Goal: Task Accomplishment & Management: Use online tool/utility

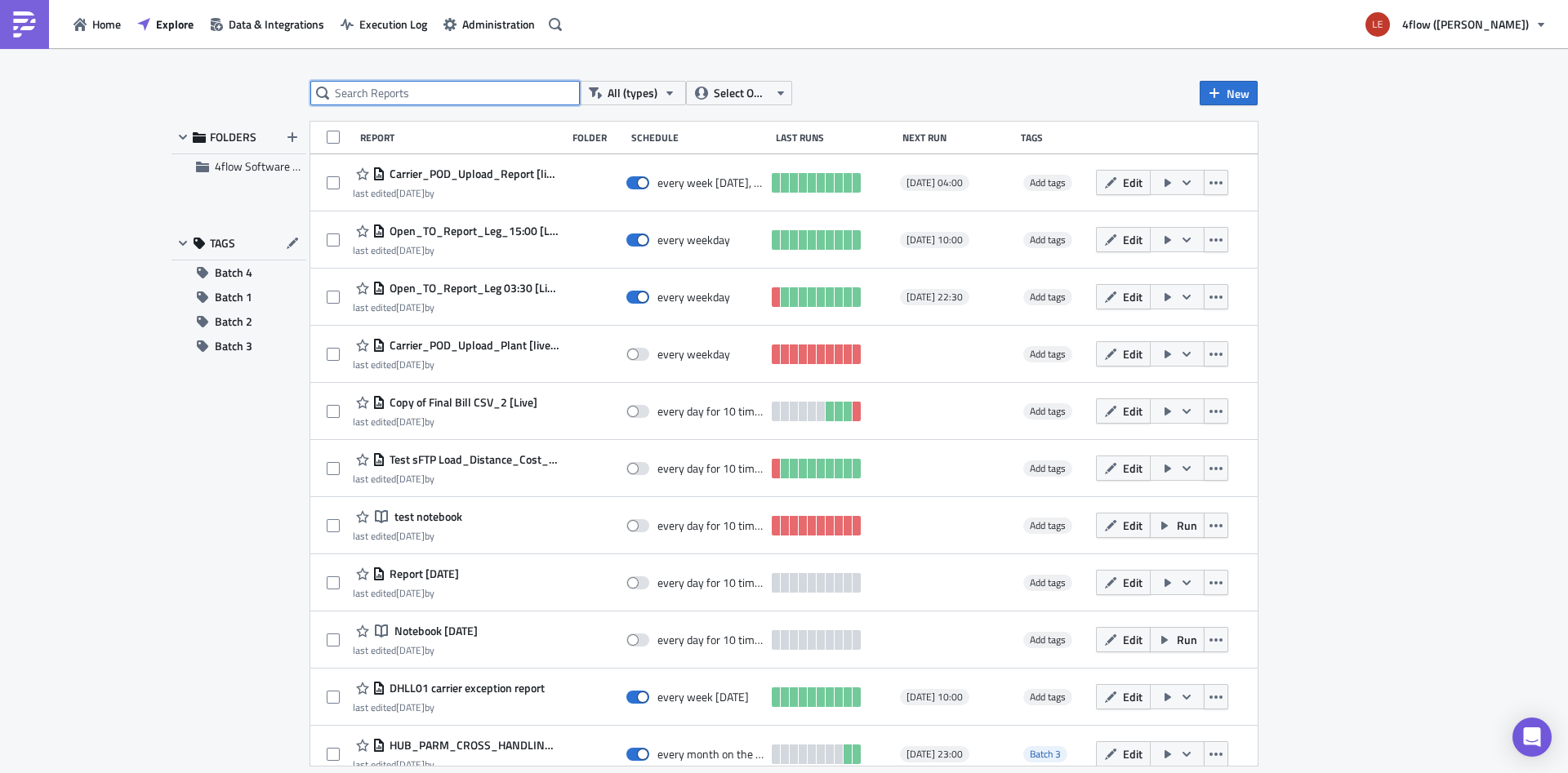
click at [392, 98] on input "text" at bounding box center [444, 93] width 270 height 24
type input "POD"
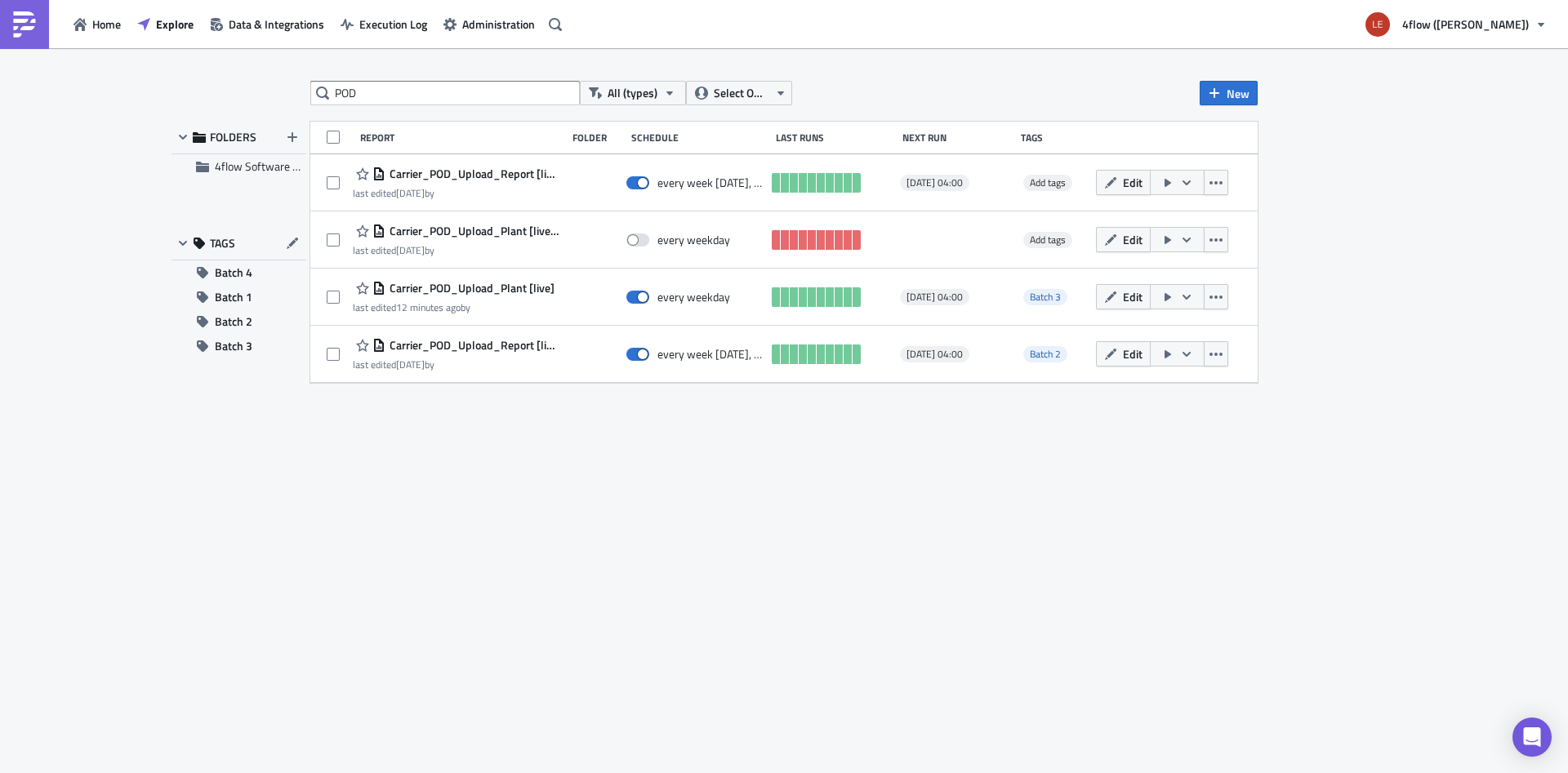
click at [642, 504] on div "POD All (types) Select Owner New FOLDERS 4flow Software KAM TAGS Batch 4 Batch …" at bounding box center [784, 411] width 980 height 662
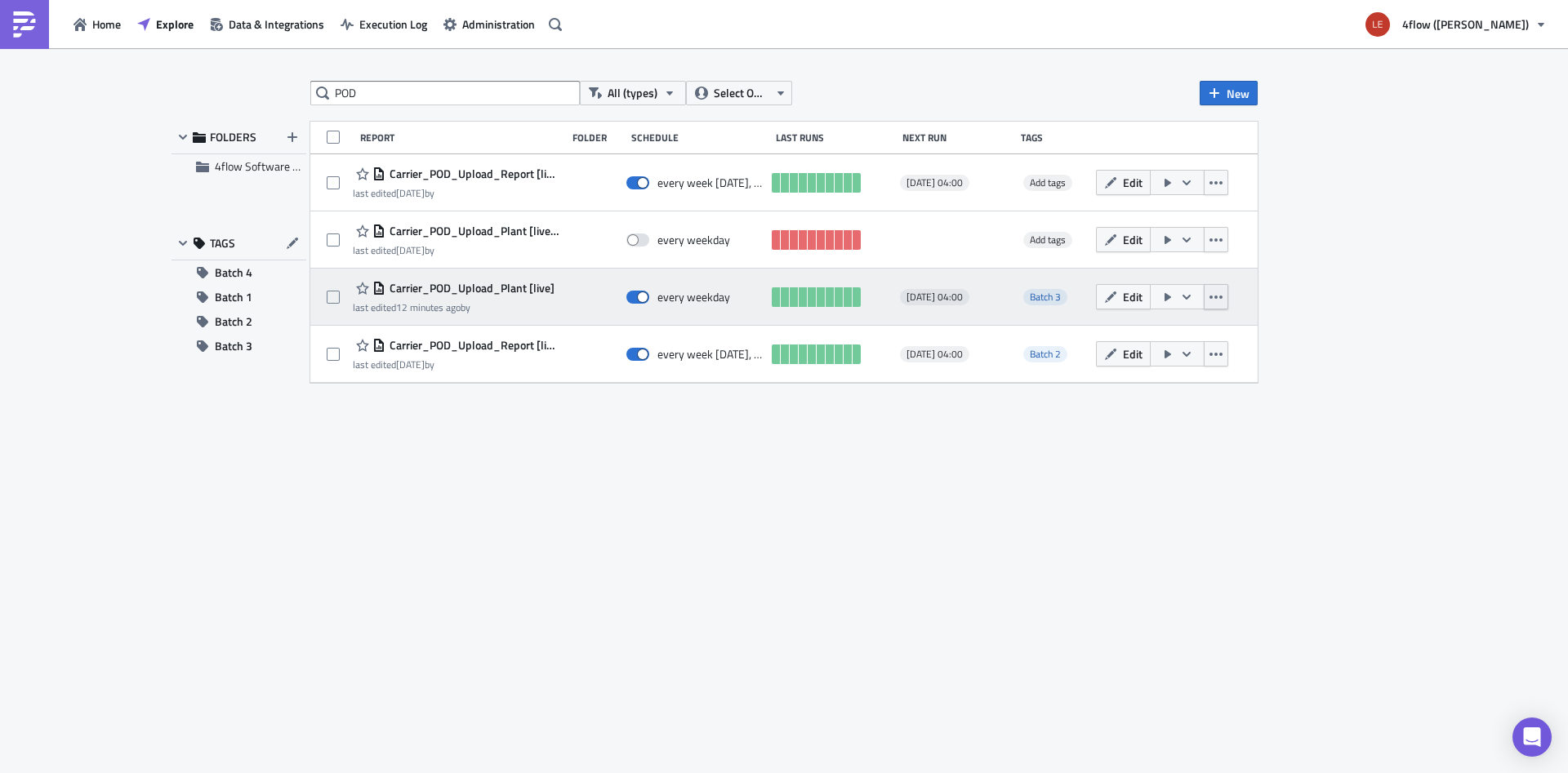
click at [1218, 306] on button "button" at bounding box center [1216, 296] width 24 height 25
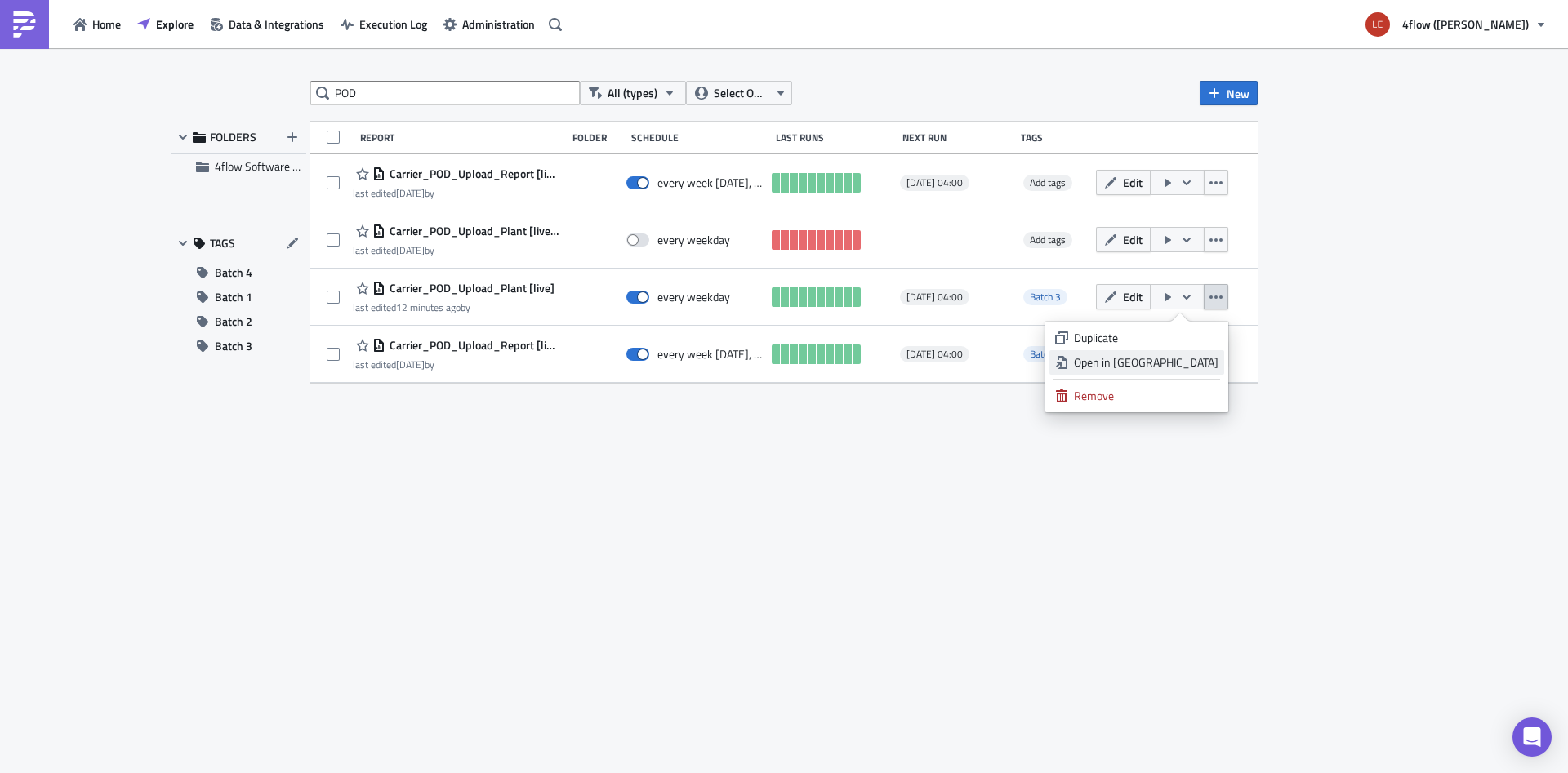
click at [1196, 365] on div "Open in [GEOGRAPHIC_DATA]" at bounding box center [1147, 362] width 145 height 16
click at [734, 514] on div "POD All (types) Select Owner New FOLDERS 4flow Software KAM TAGS Batch 4 Batch …" at bounding box center [784, 411] width 980 height 662
click at [395, 88] on input "POD" at bounding box center [444, 93] width 270 height 24
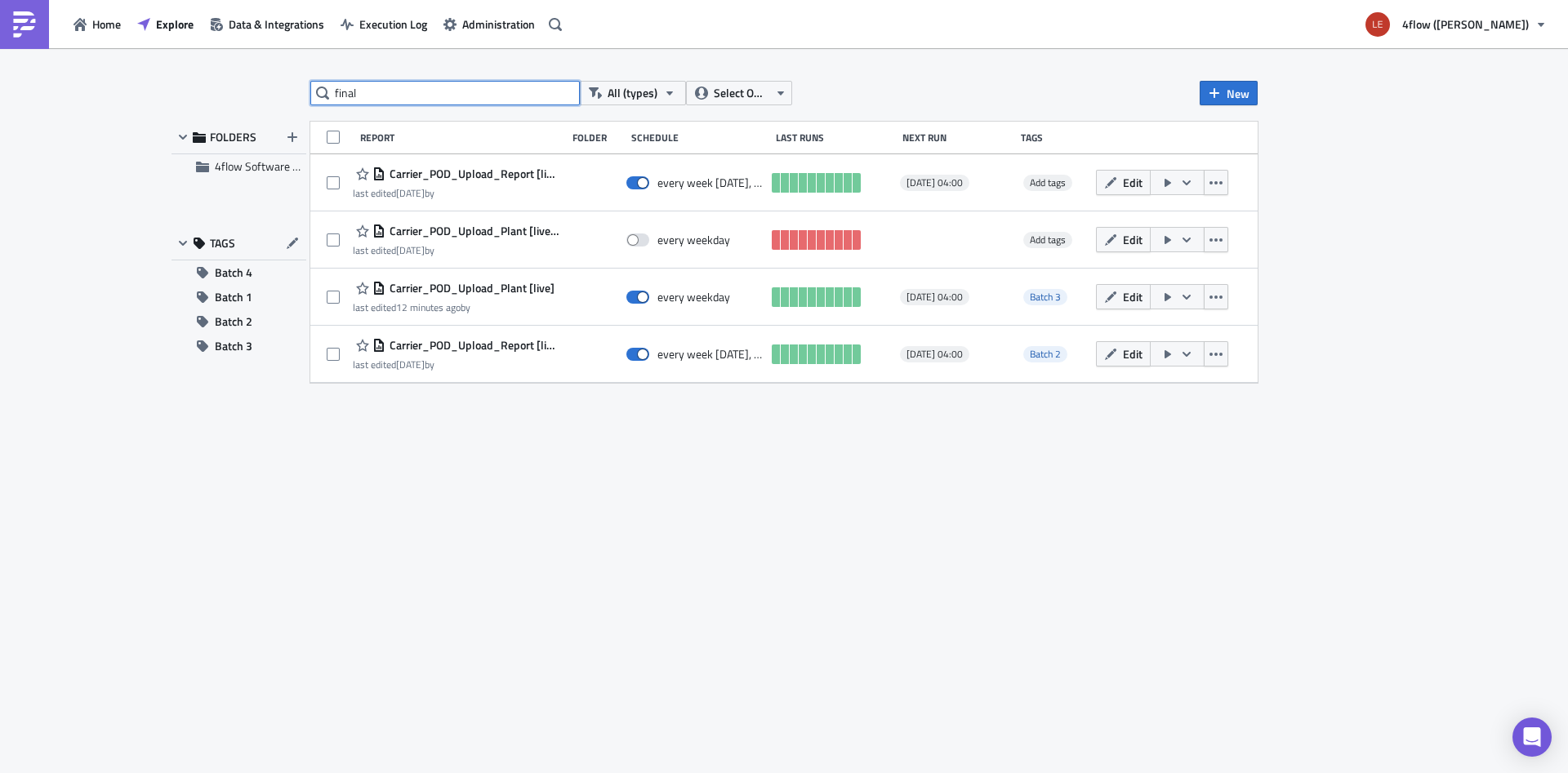
type input "final"
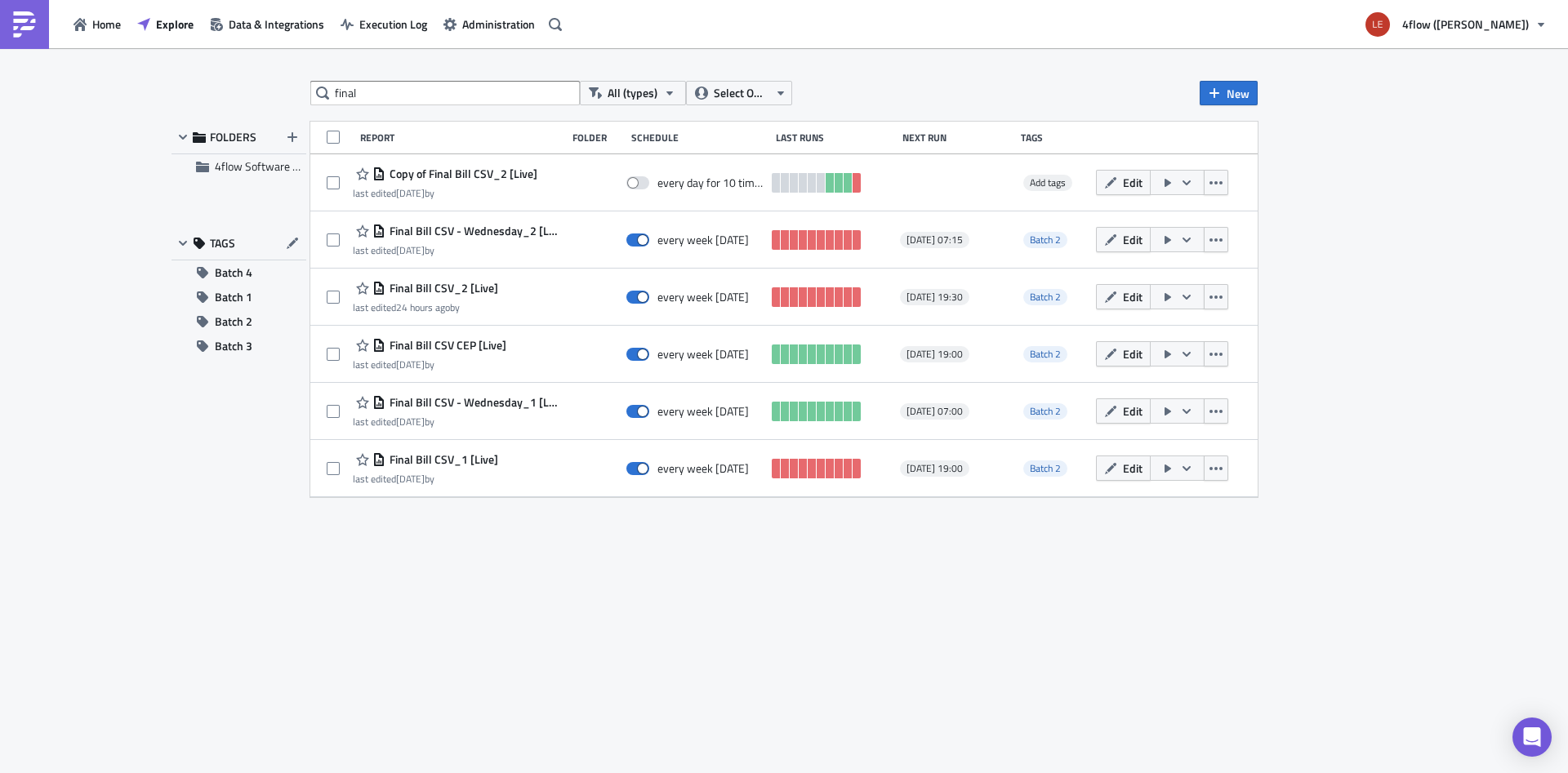
click at [668, 570] on div "final All (types) Select Owner New FOLDERS 4flow Software KAM TAGS Batch 4 Batc…" at bounding box center [784, 411] width 980 height 662
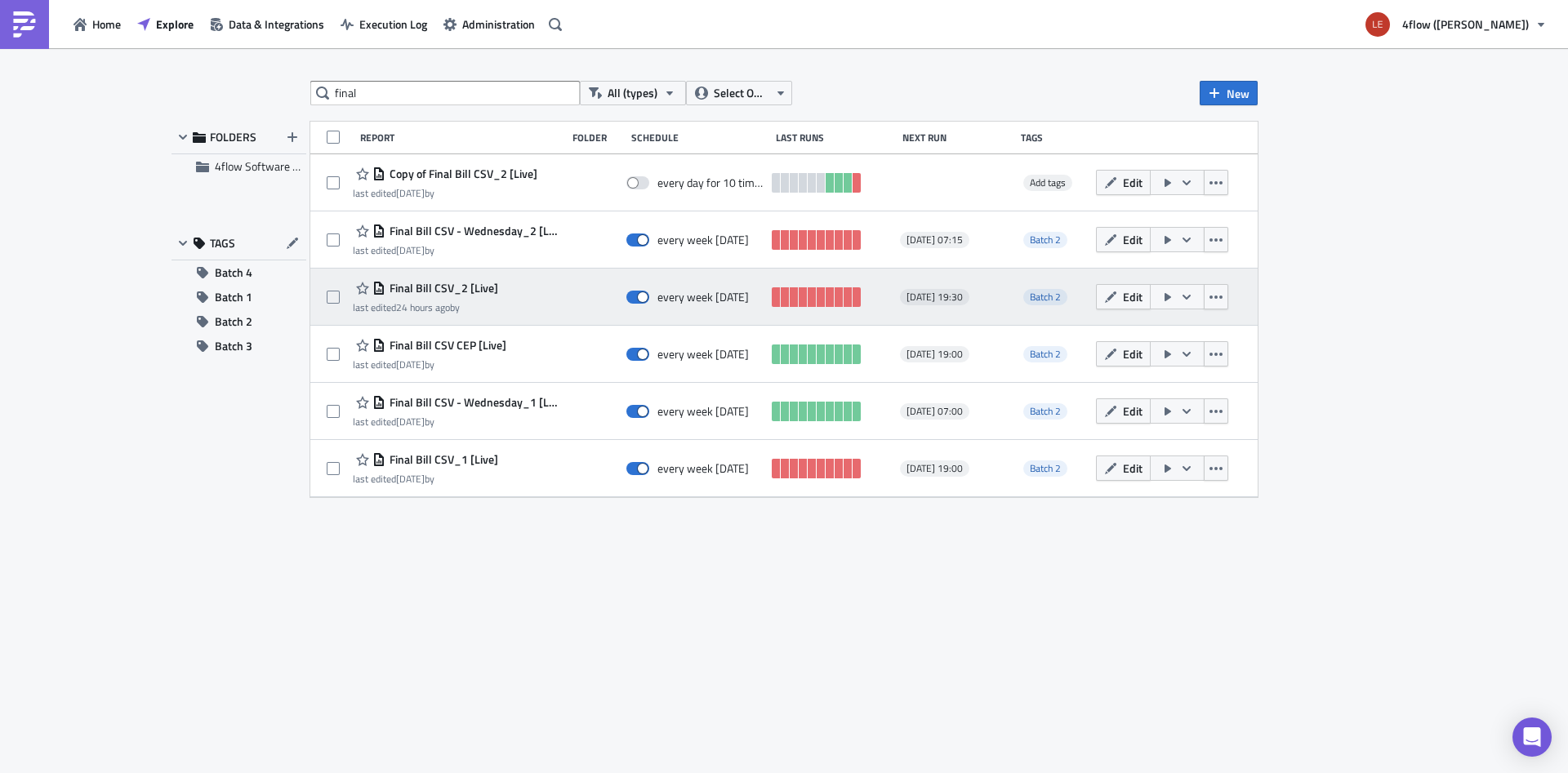
click at [466, 290] on span "Final Bill CSV_2 [Live]" at bounding box center [442, 288] width 113 height 15
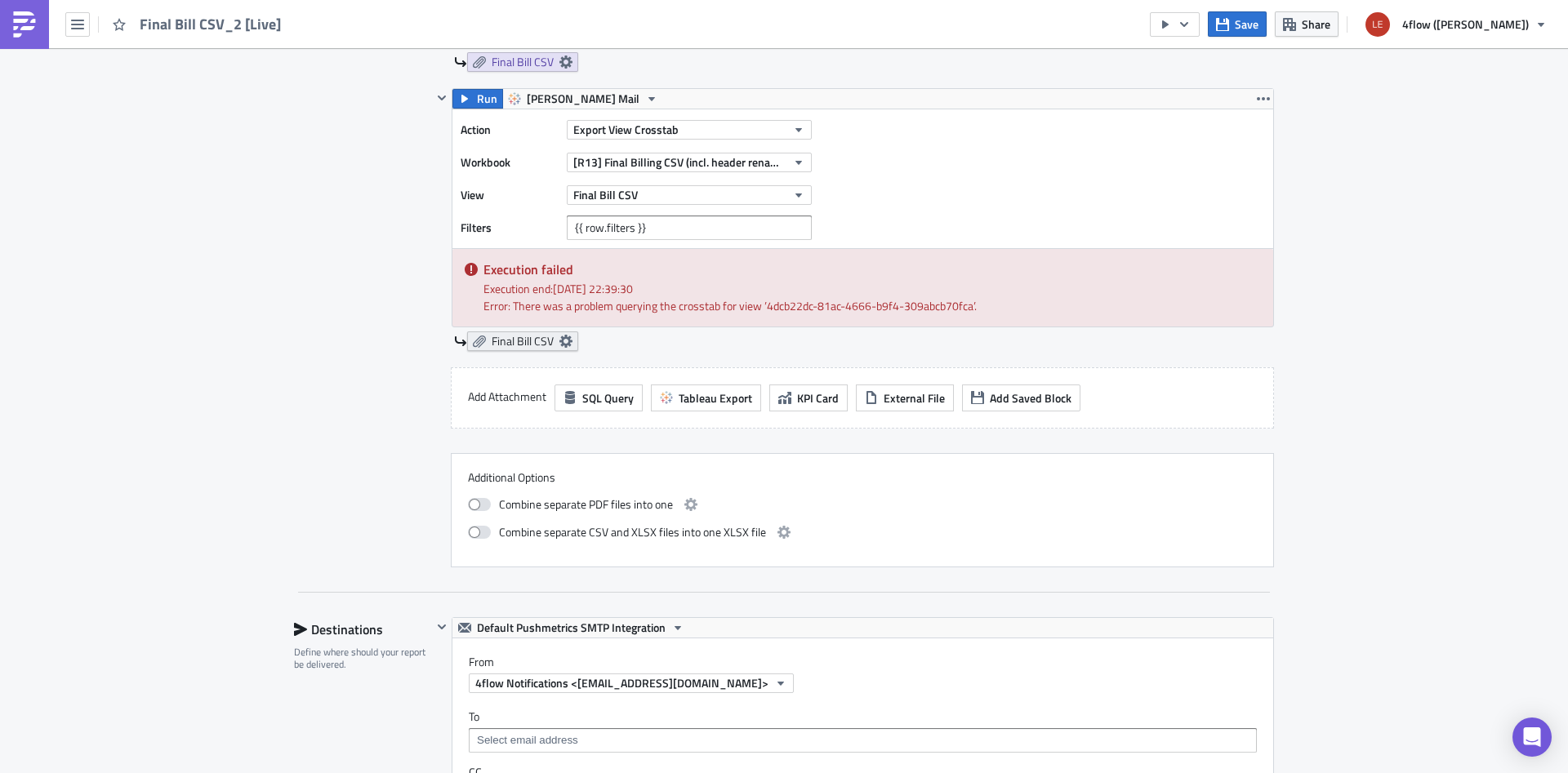
click at [524, 349] on span "Final Bill CSV" at bounding box center [523, 341] width 62 height 15
click at [258, 542] on div "Edit " Final Bill CSV_2 [Live] " Settings Configure the basics of your report. …" at bounding box center [784, 277] width 1568 height 2723
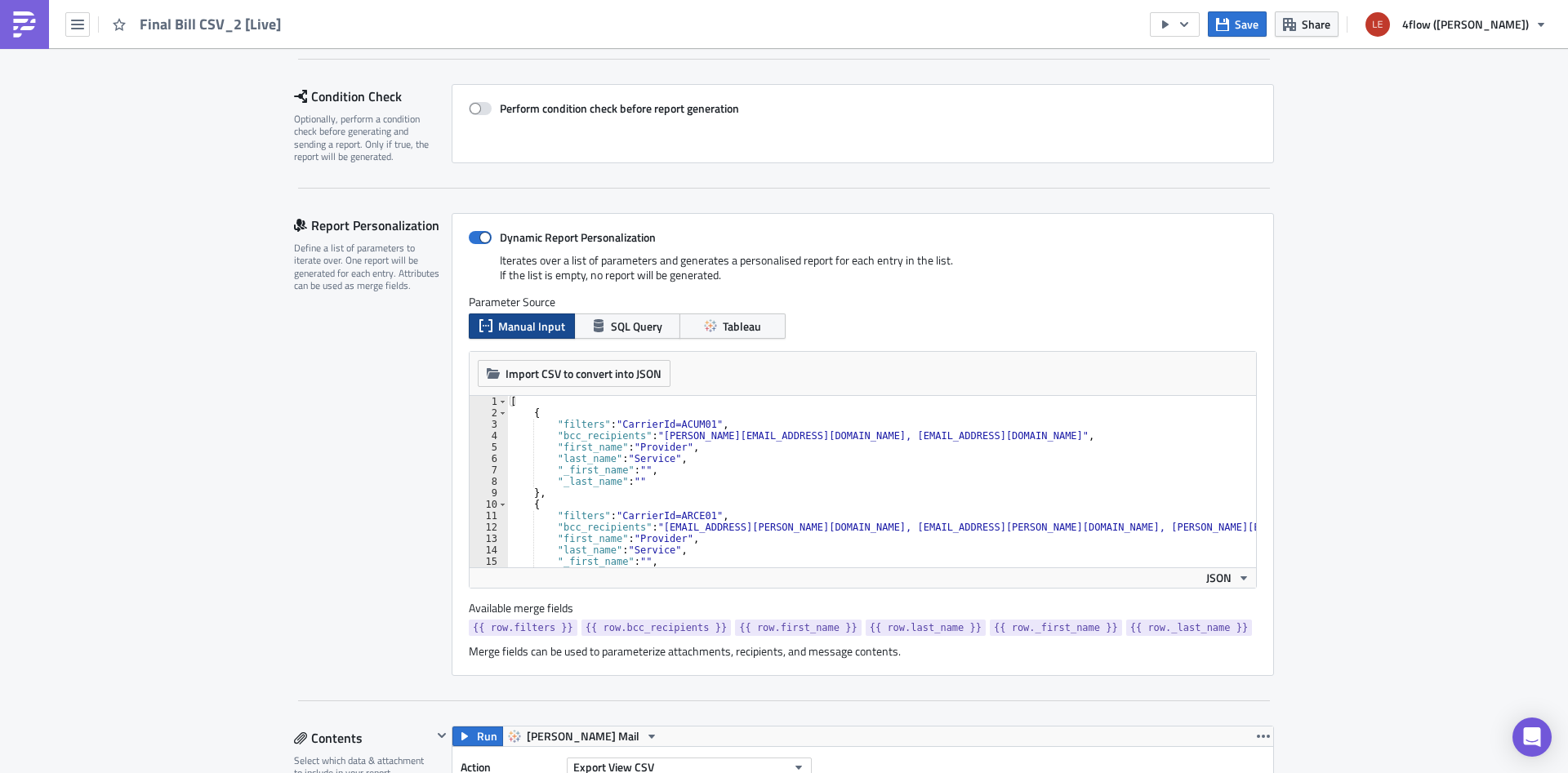
scroll to position [206, 0]
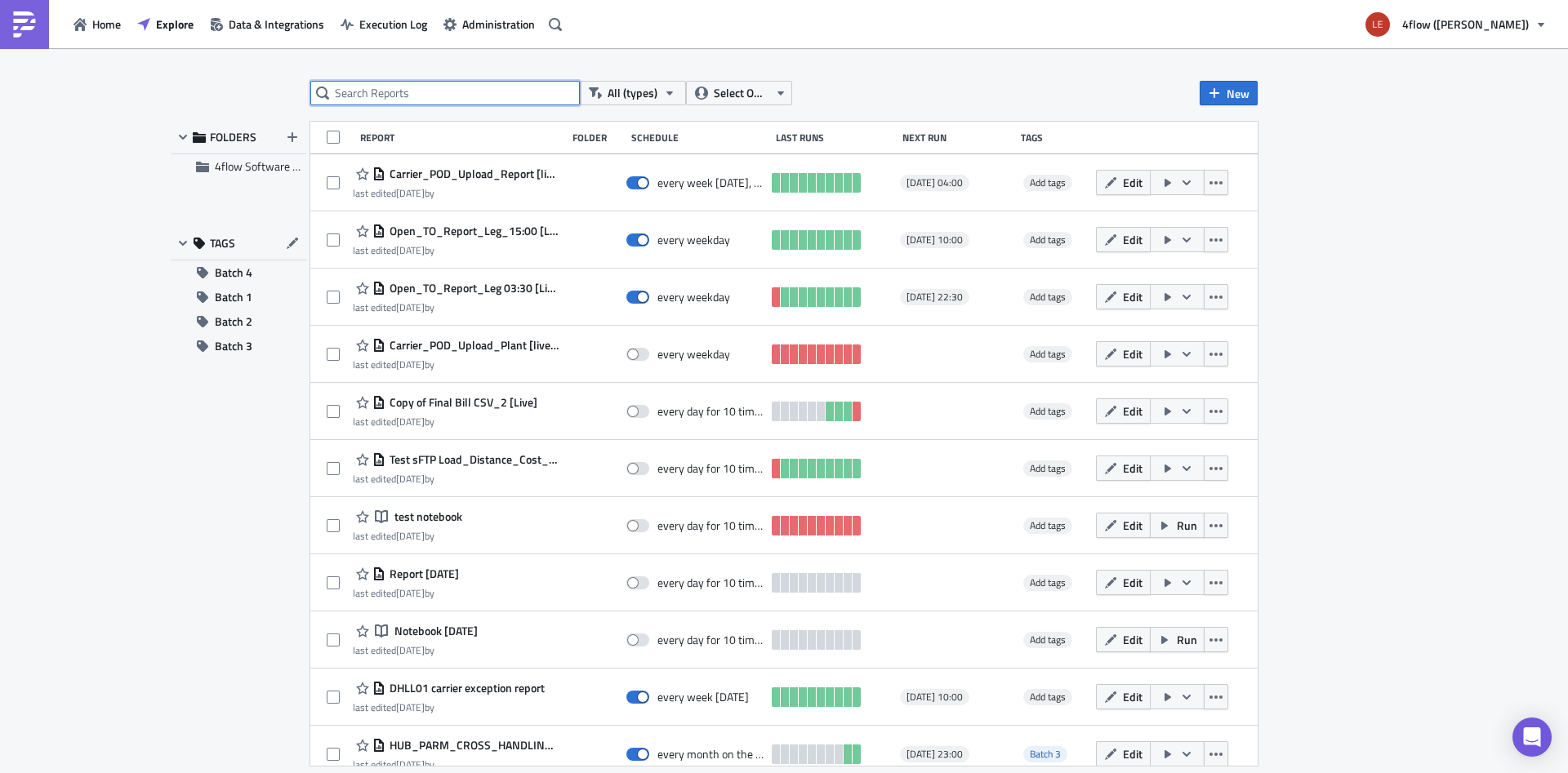
click at [413, 96] on input "text" at bounding box center [444, 93] width 270 height 24
type input "final"
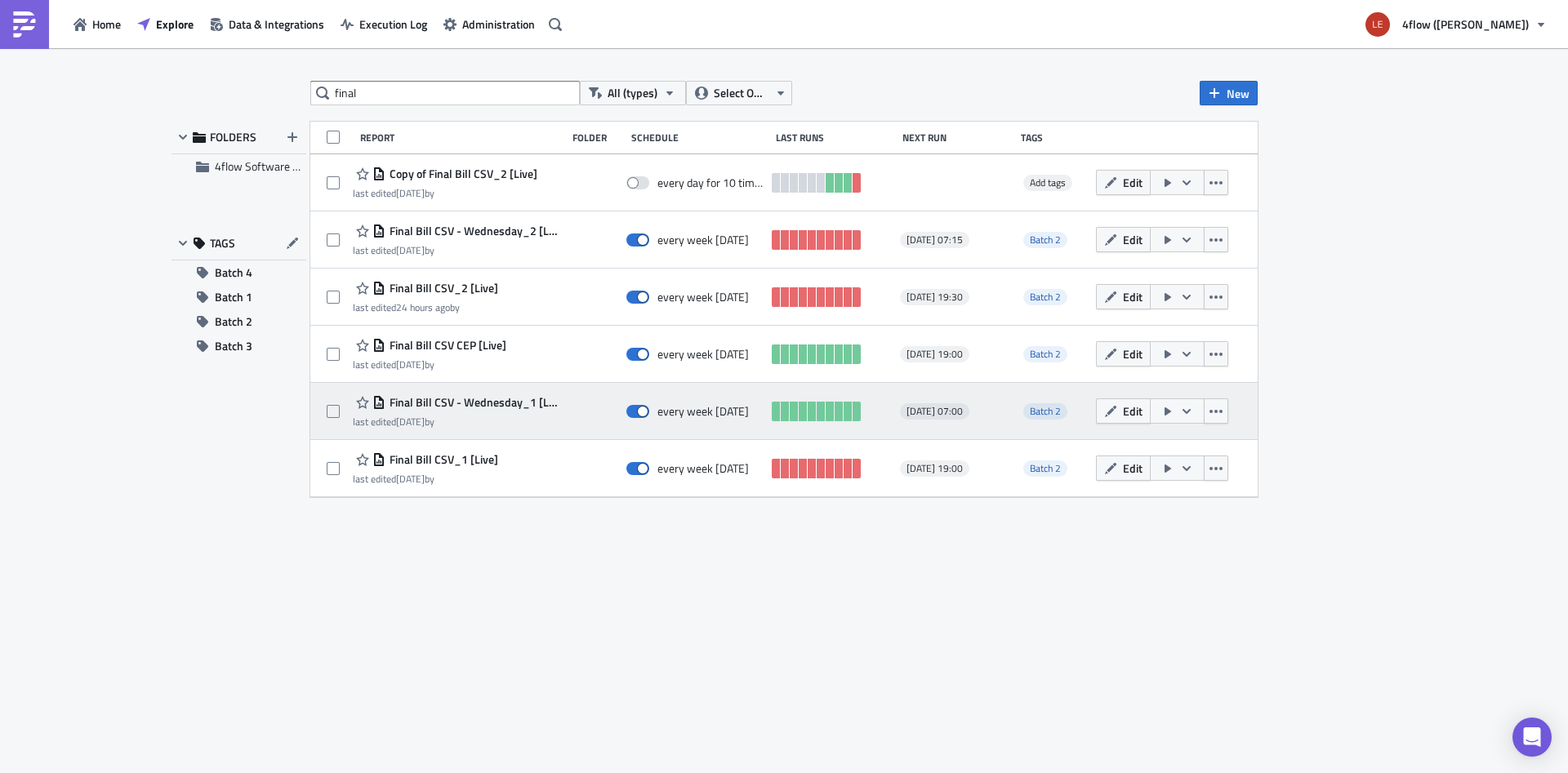
click at [491, 415] on div "Final Bill CSV - Wednesday_1 [Live] last edited [DATE] by" at bounding box center [456, 411] width 206 height 37
click at [496, 405] on span "Final Bill CSV - Wednesday_1 [Live]" at bounding box center [472, 402] width 173 height 15
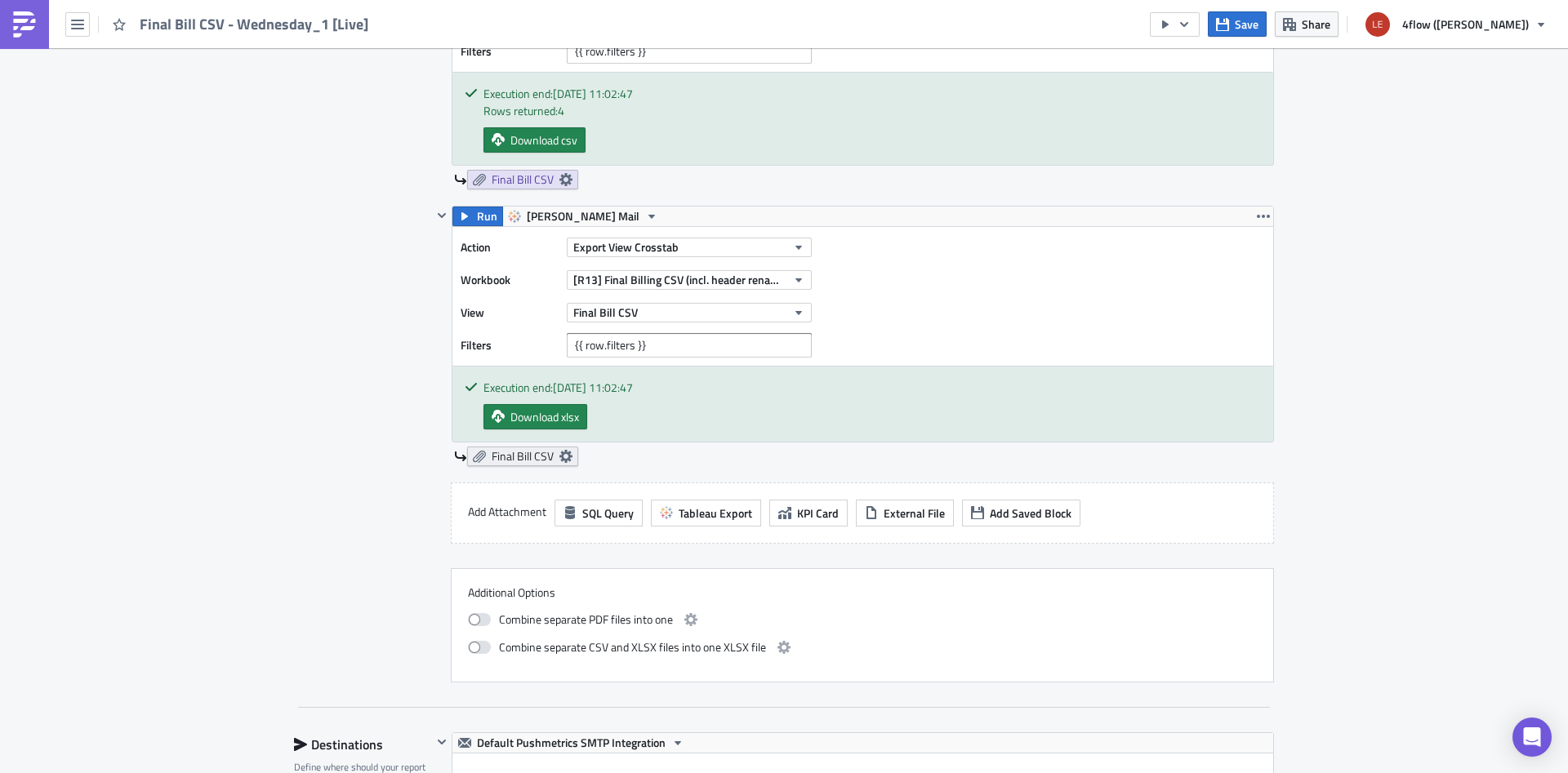
click at [563, 463] on link "Final Bill CSV" at bounding box center [523, 456] width 111 height 20
click at [267, 315] on div "Edit " Final Bill CSV - Wednesday_1 [Live] " Settings Configure the basics of y…" at bounding box center [784, 386] width 1568 height 2735
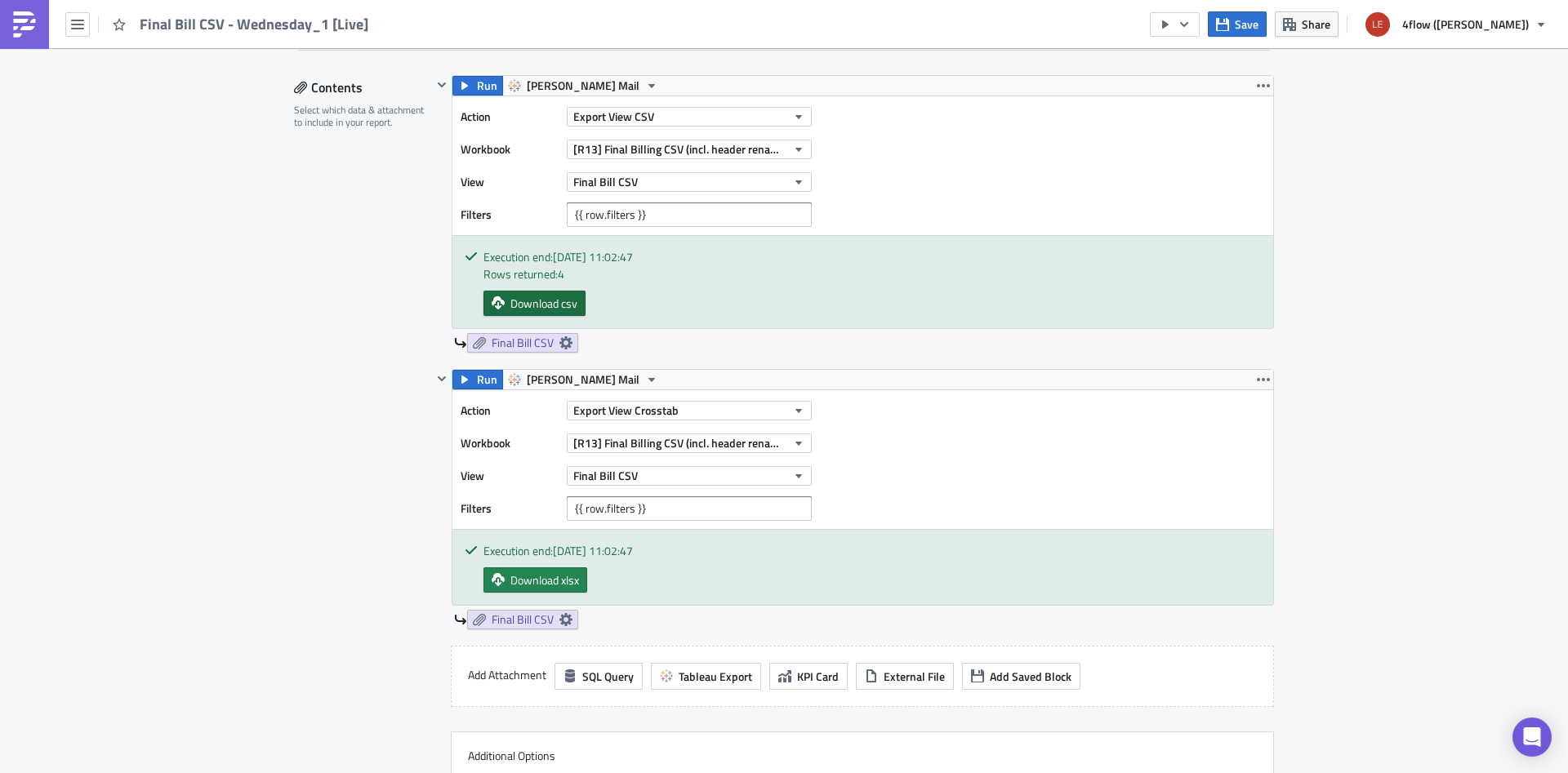
scroll to position [823, 0]
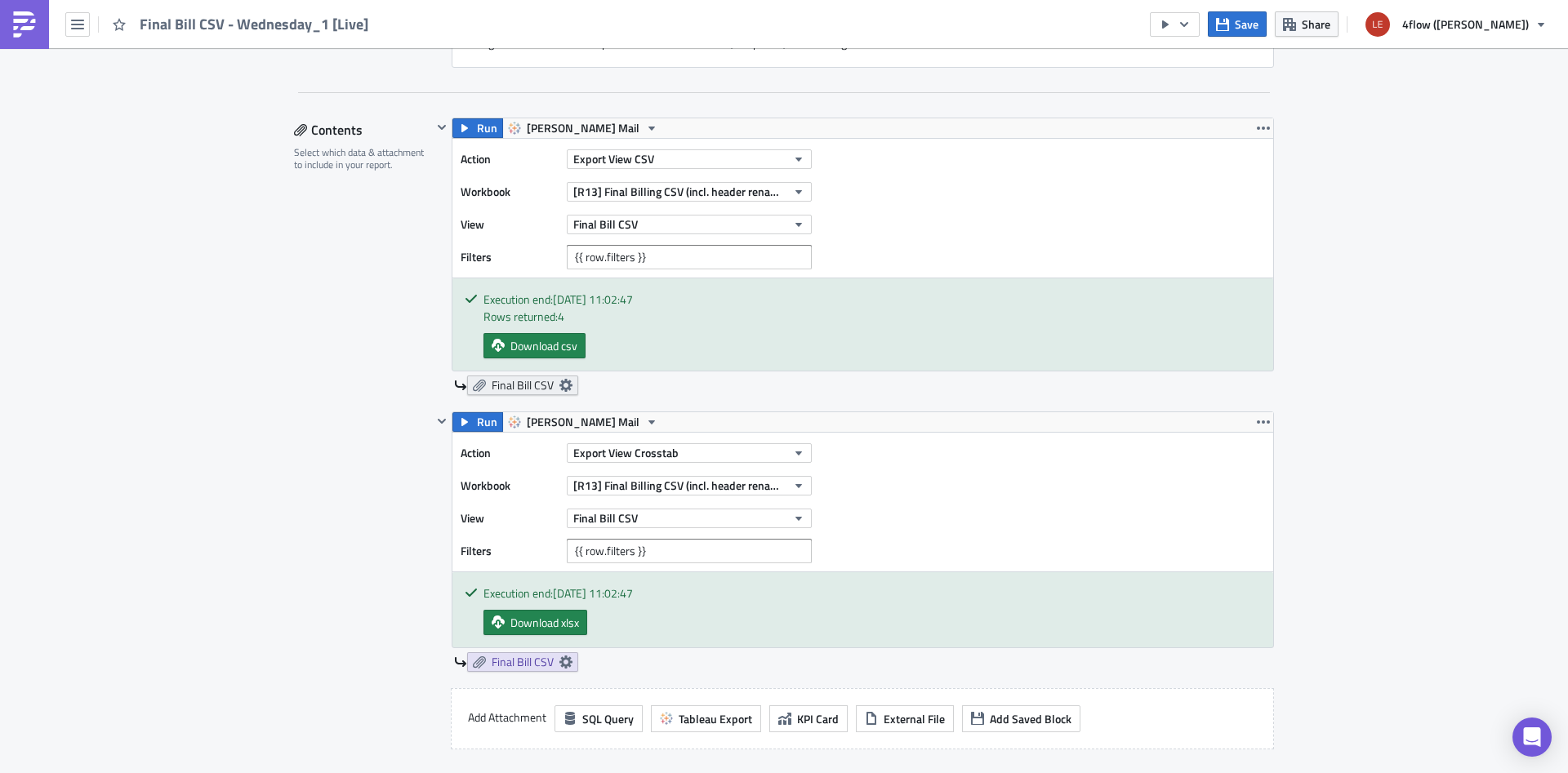
click at [567, 380] on icon at bounding box center [566, 385] width 13 height 13
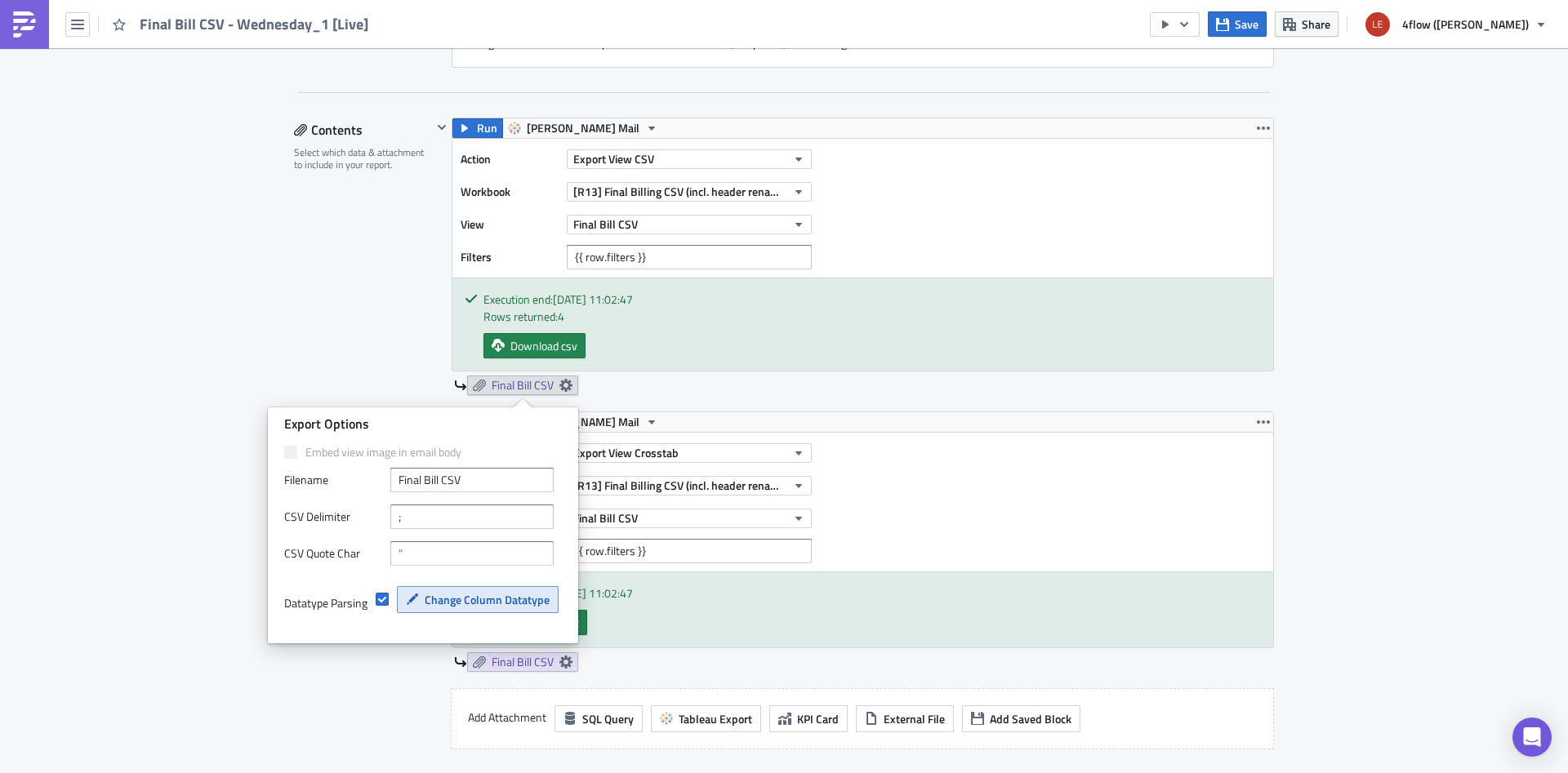
click at [455, 598] on span "Change Column Datatype" at bounding box center [487, 600] width 125 height 17
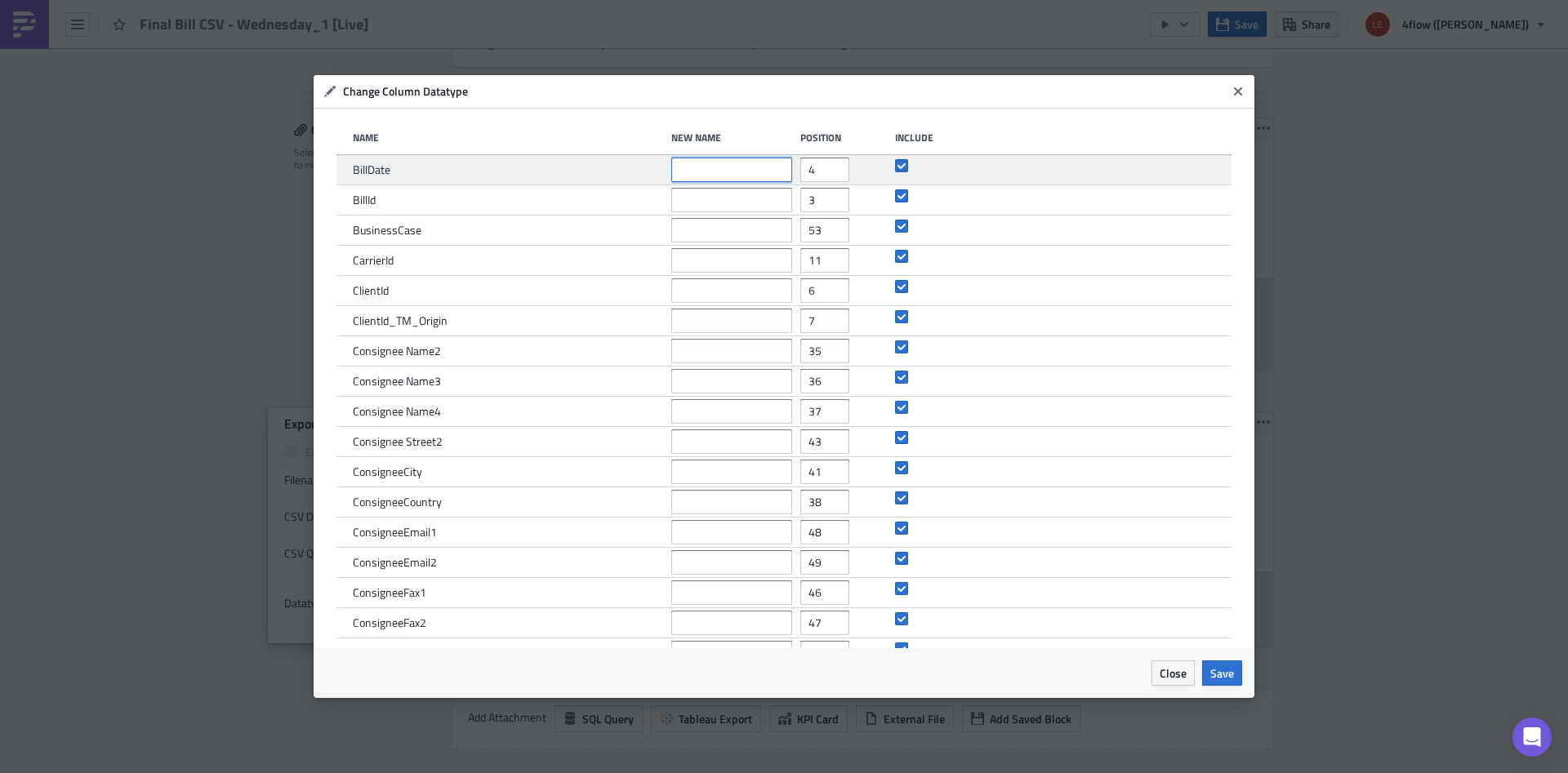
click at [759, 182] on input "text" at bounding box center [732, 170] width 121 height 24
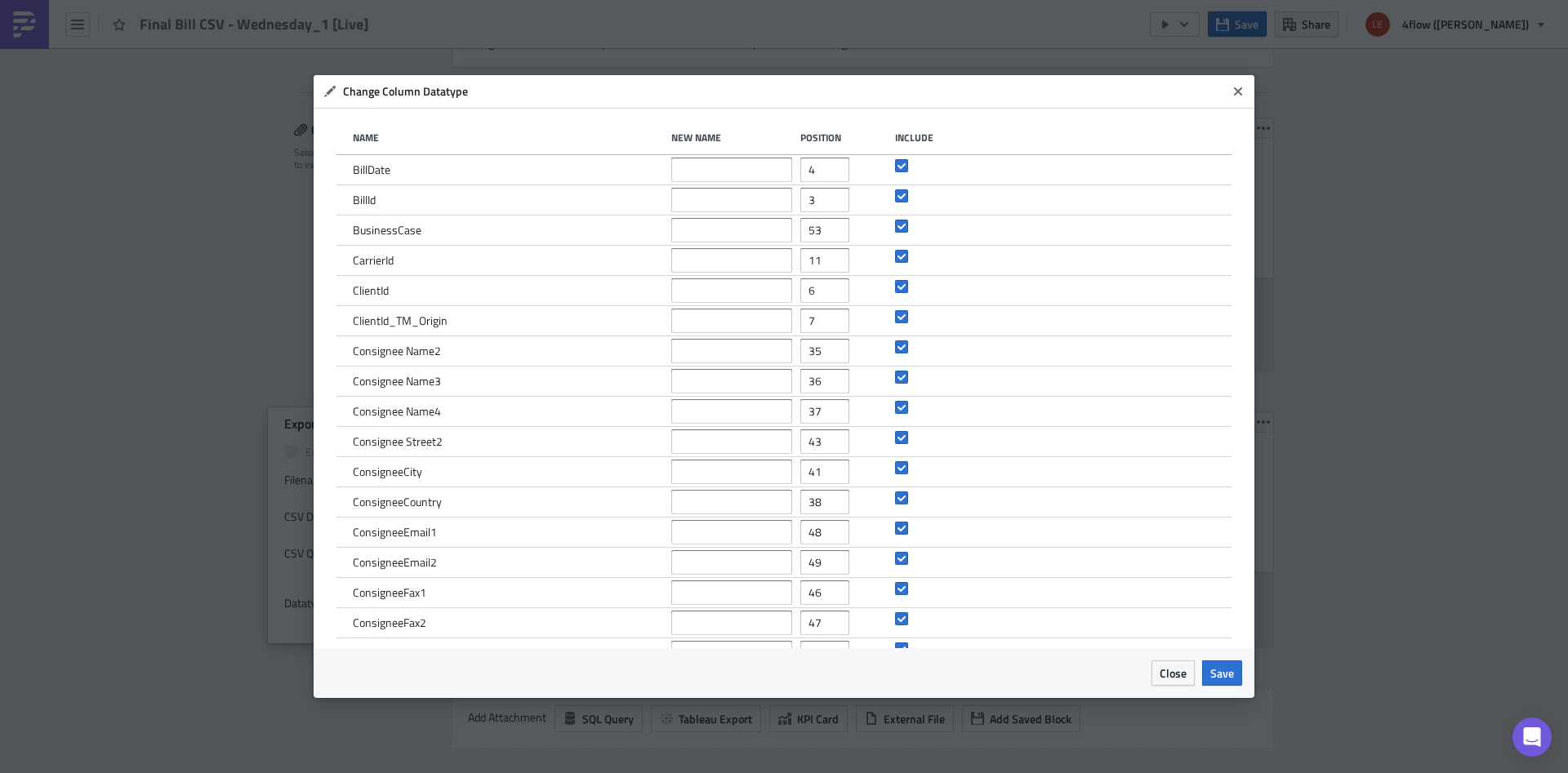
drag, startPoint x: 911, startPoint y: 90, endPoint x: 1097, endPoint y: 57, distance: 188.9
click at [1094, 84] on h6 "Change Column Datatype" at bounding box center [784, 91] width 883 height 15
click at [1234, 91] on icon "Close" at bounding box center [1238, 91] width 13 height 13
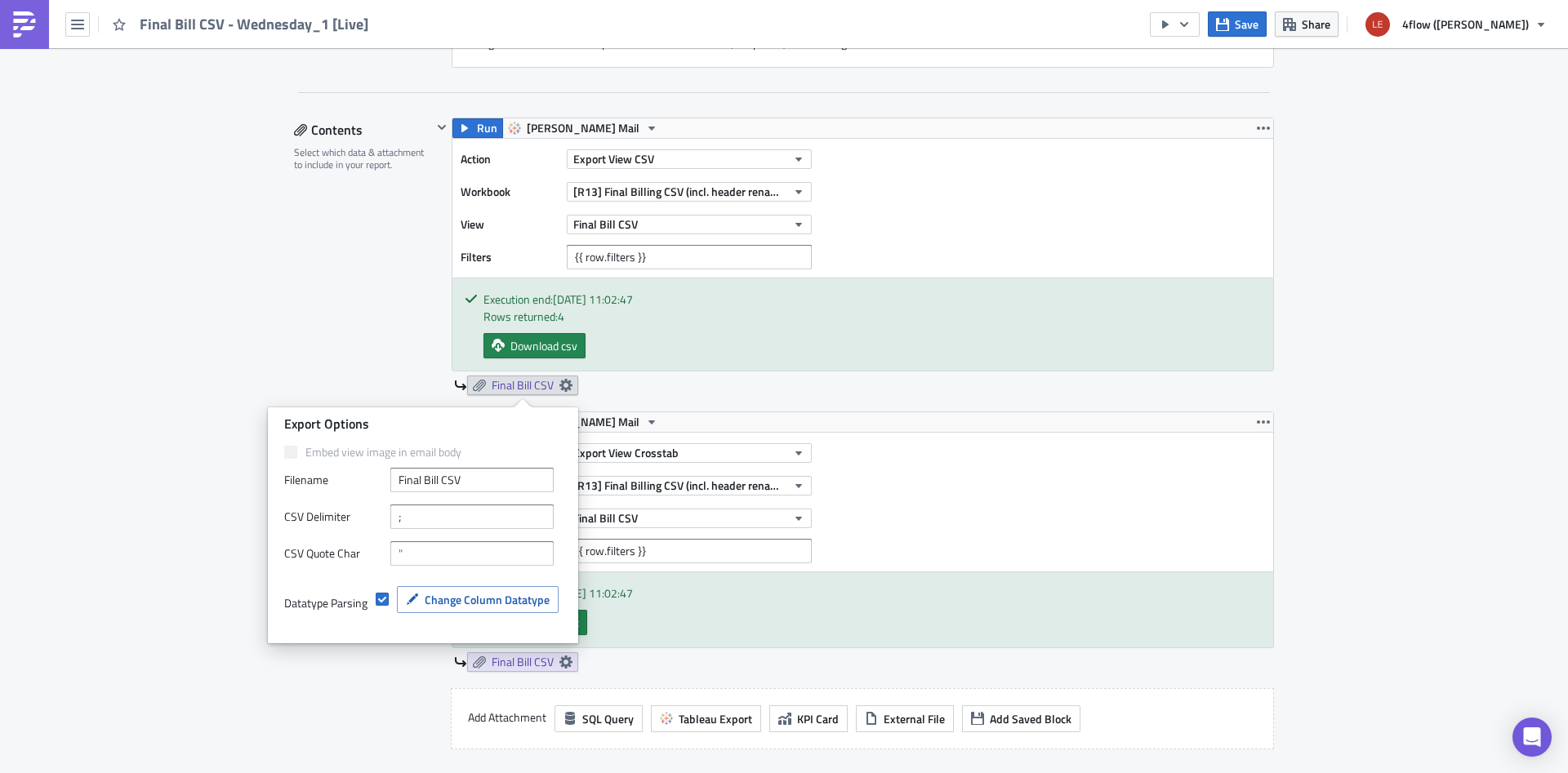
click at [181, 377] on div "Edit " Final Bill CSV - Wednesday_1 [Live] " Settings Configure the basics of y…" at bounding box center [784, 592] width 1568 height 2735
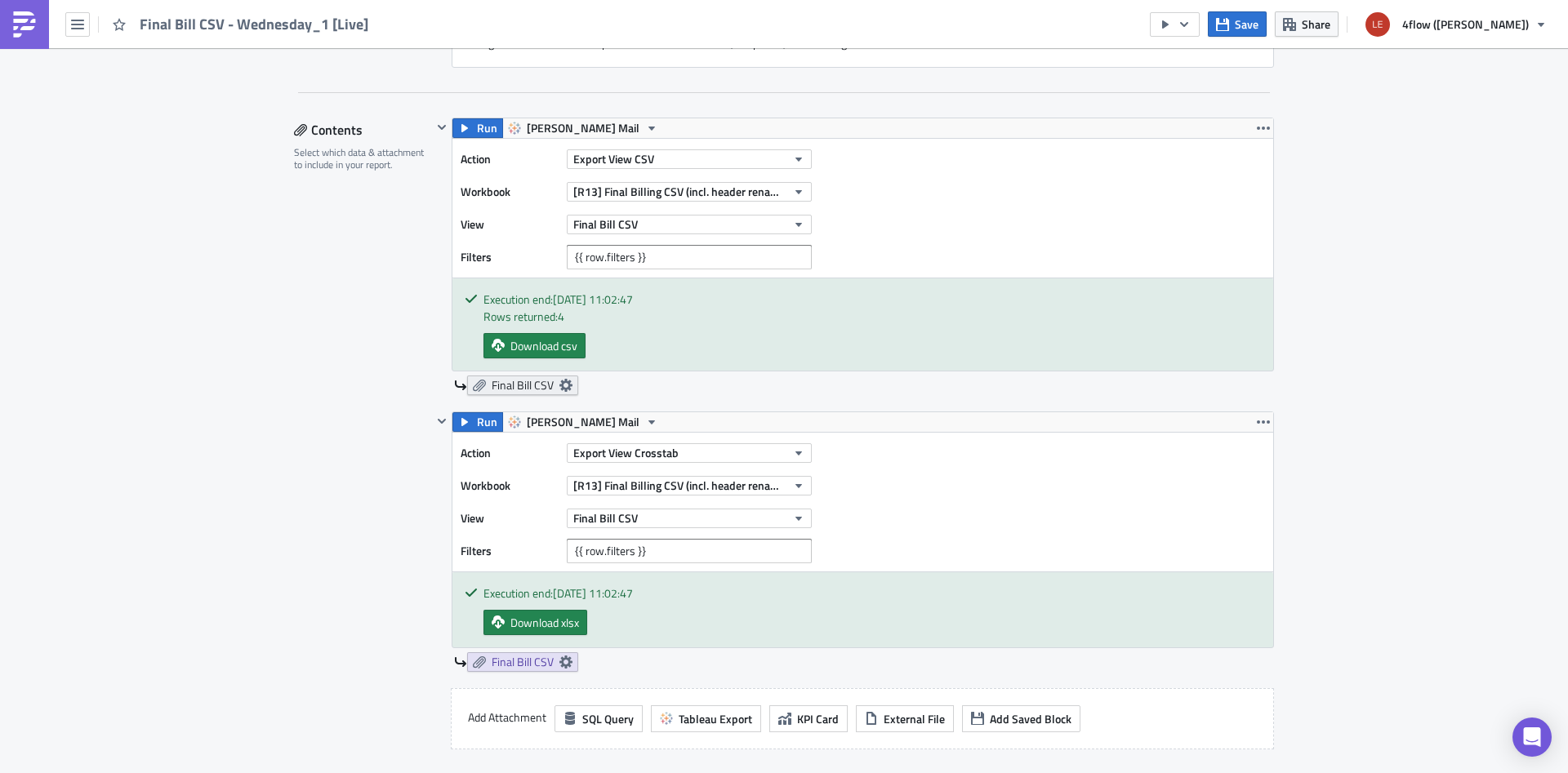
click at [553, 388] on span "Final Bill CSV" at bounding box center [523, 385] width 62 height 15
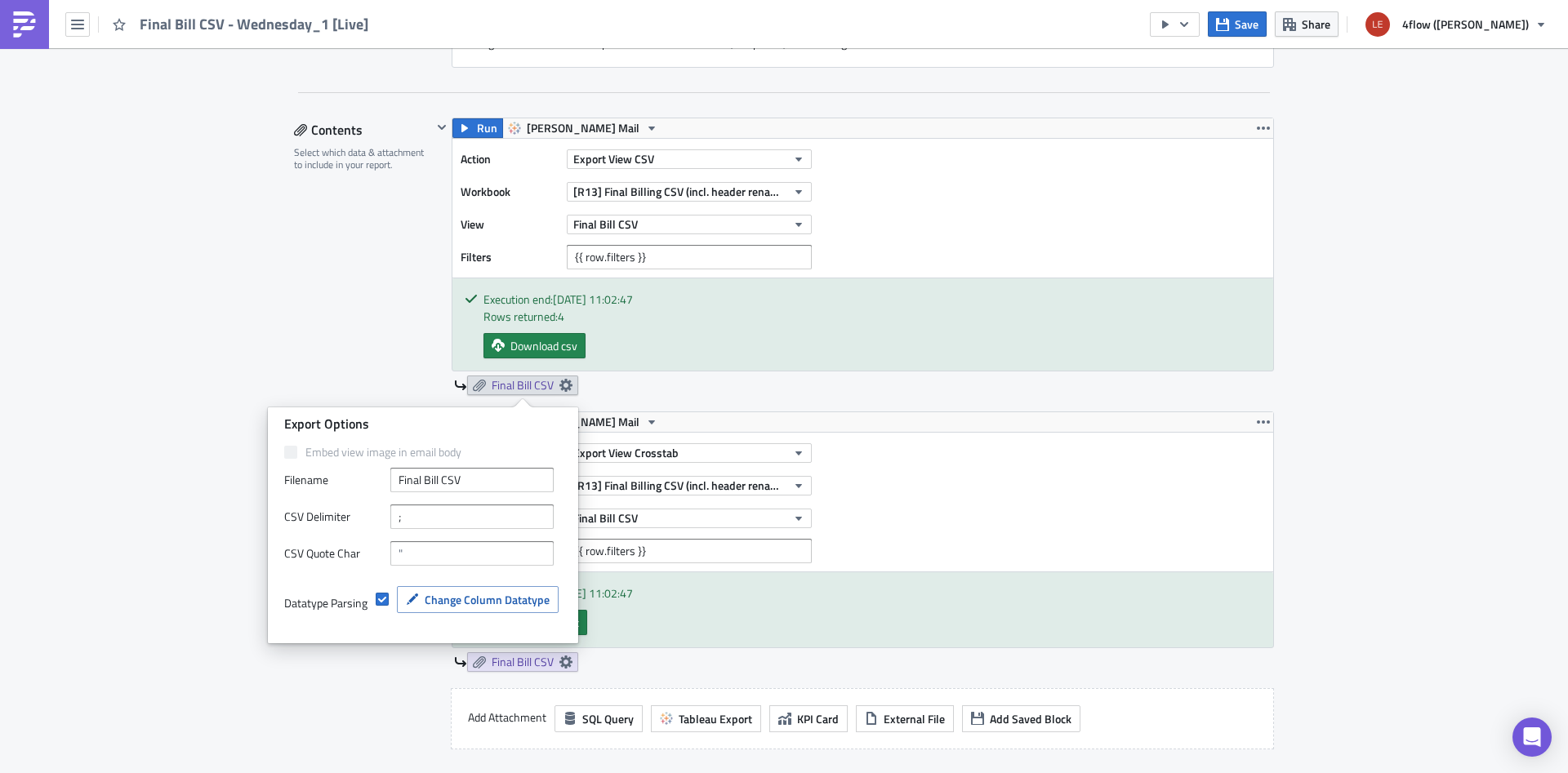
click at [331, 273] on div "Contents Select which data & attachment to include in your report." at bounding box center [363, 504] width 138 height 771
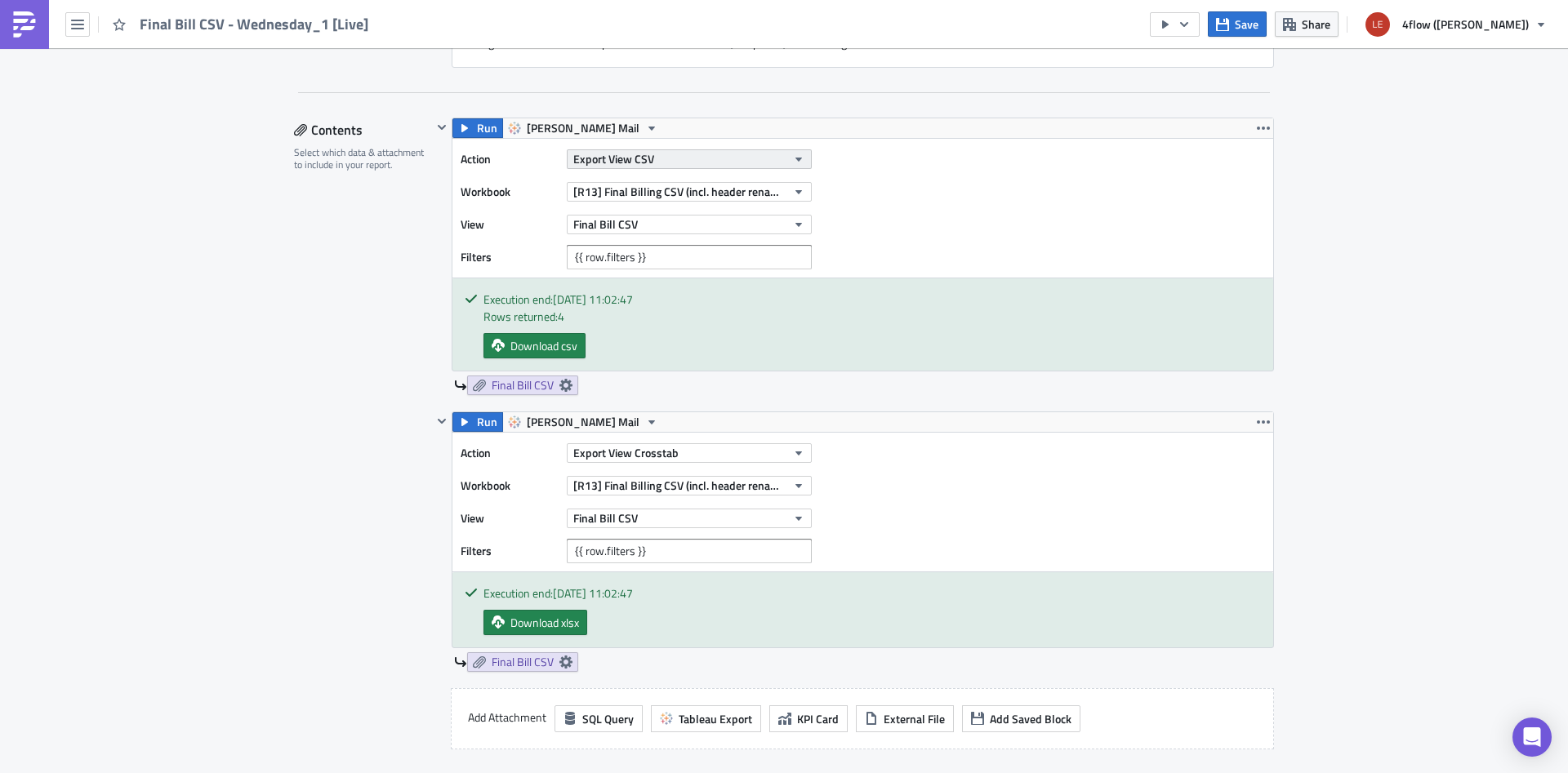
click at [707, 158] on button "Export View CSV" at bounding box center [689, 159] width 245 height 20
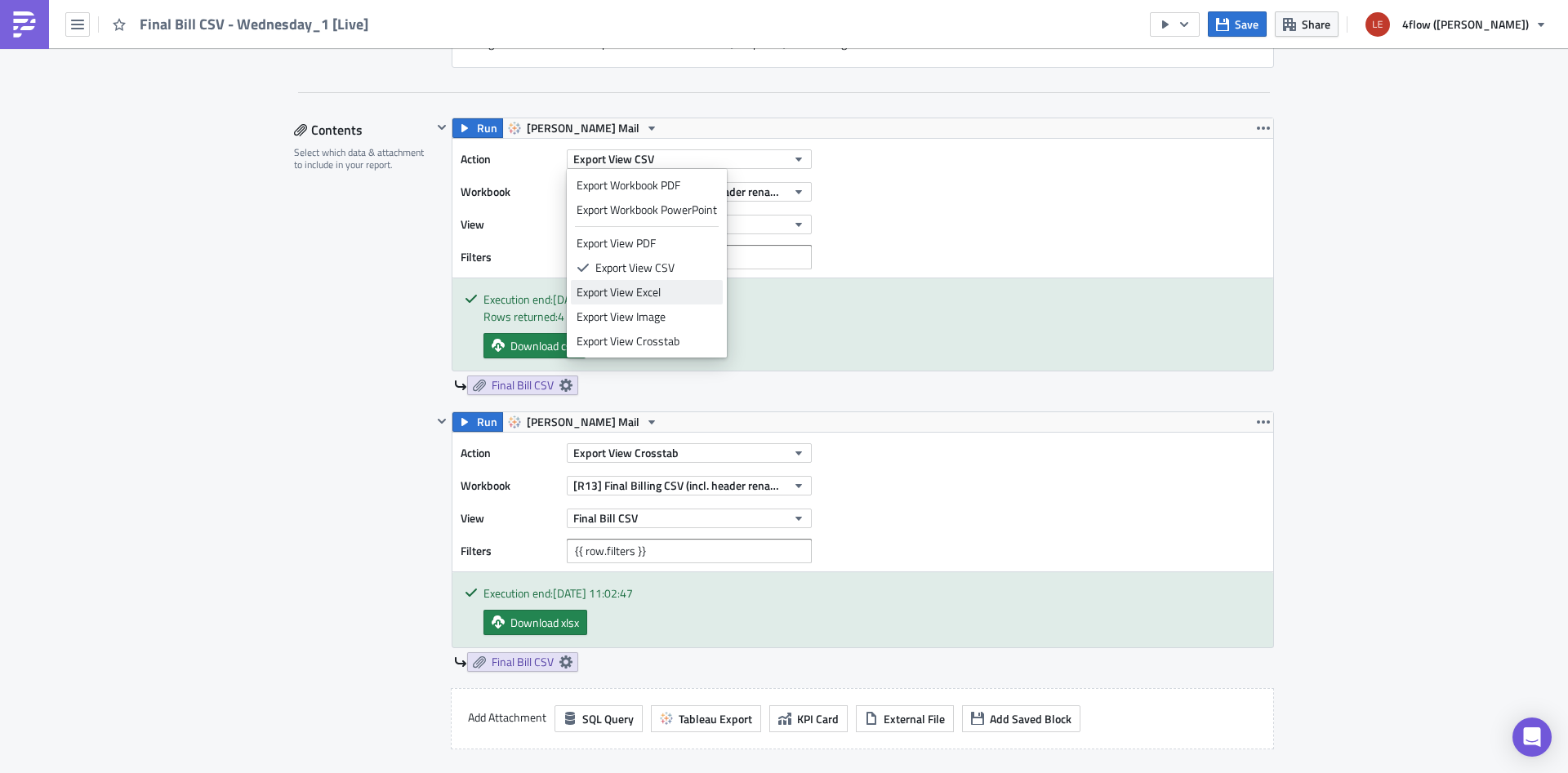
click at [658, 294] on div "Export View Excel" at bounding box center [647, 292] width 140 height 16
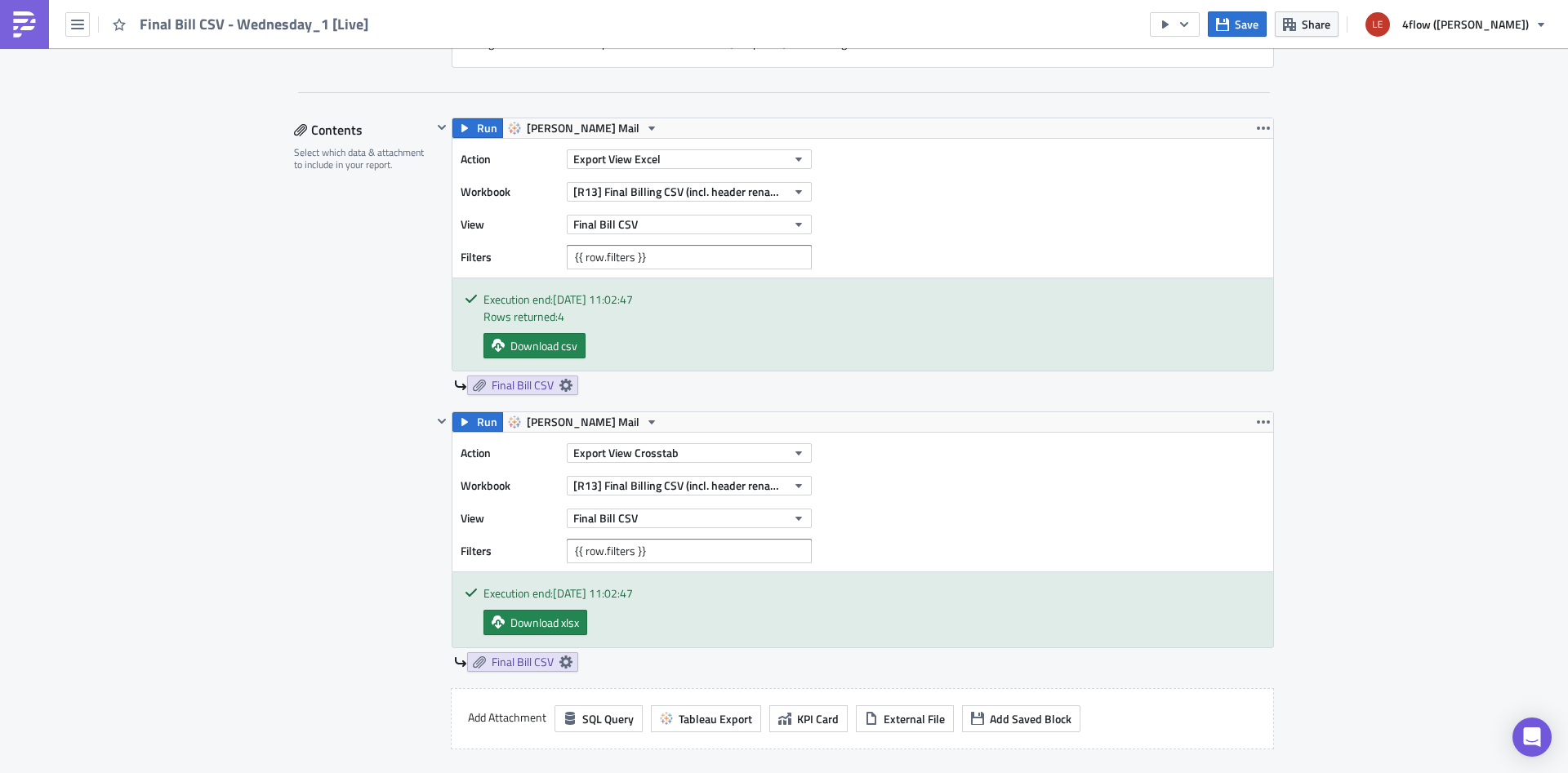
click at [395, 292] on div "Contents Select which data & attachment to include in your report." at bounding box center [363, 504] width 138 height 771
click at [473, 133] on button "Run" at bounding box center [478, 128] width 51 height 20
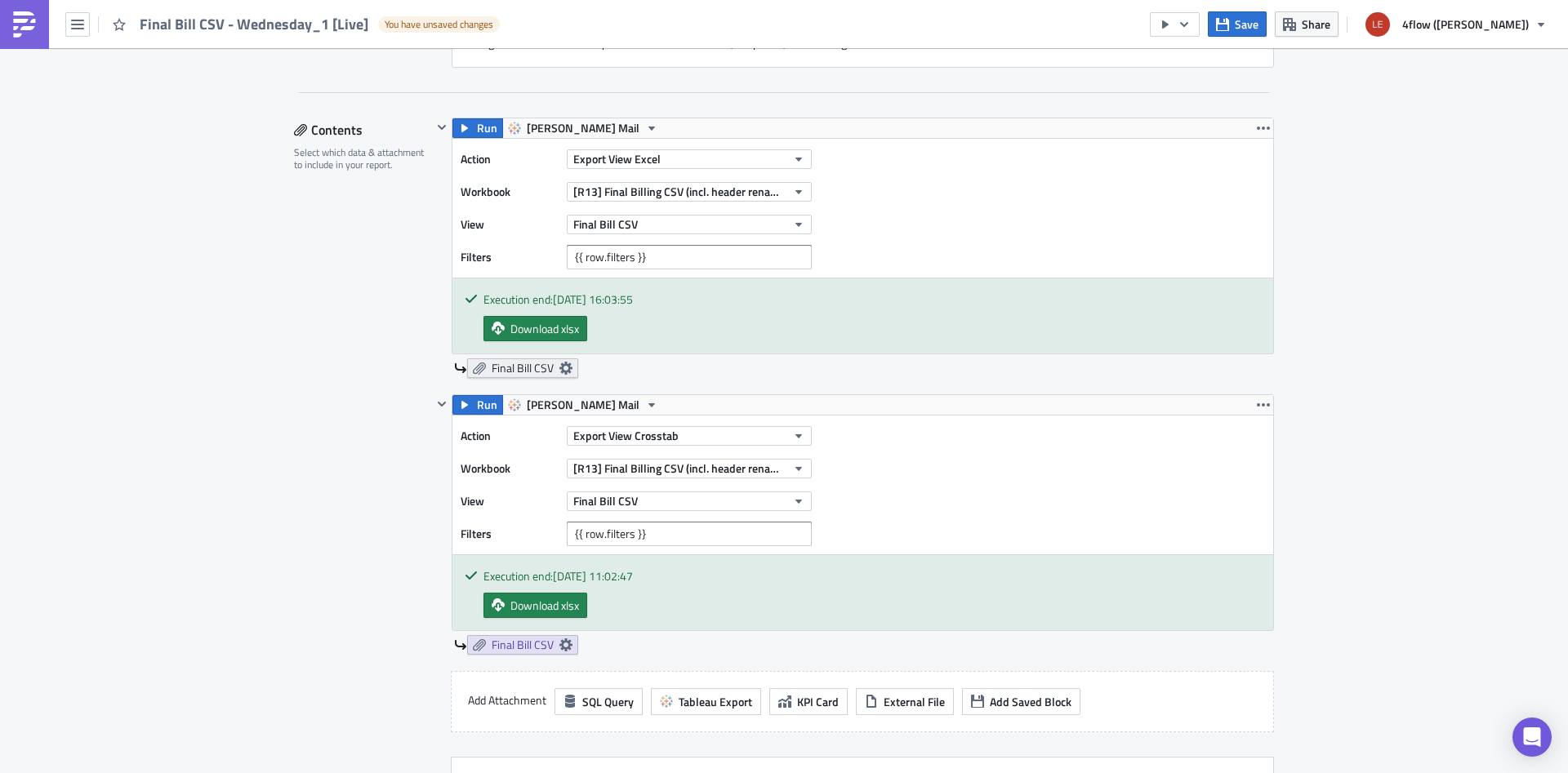
click at [565, 373] on icon at bounding box center [566, 368] width 13 height 13
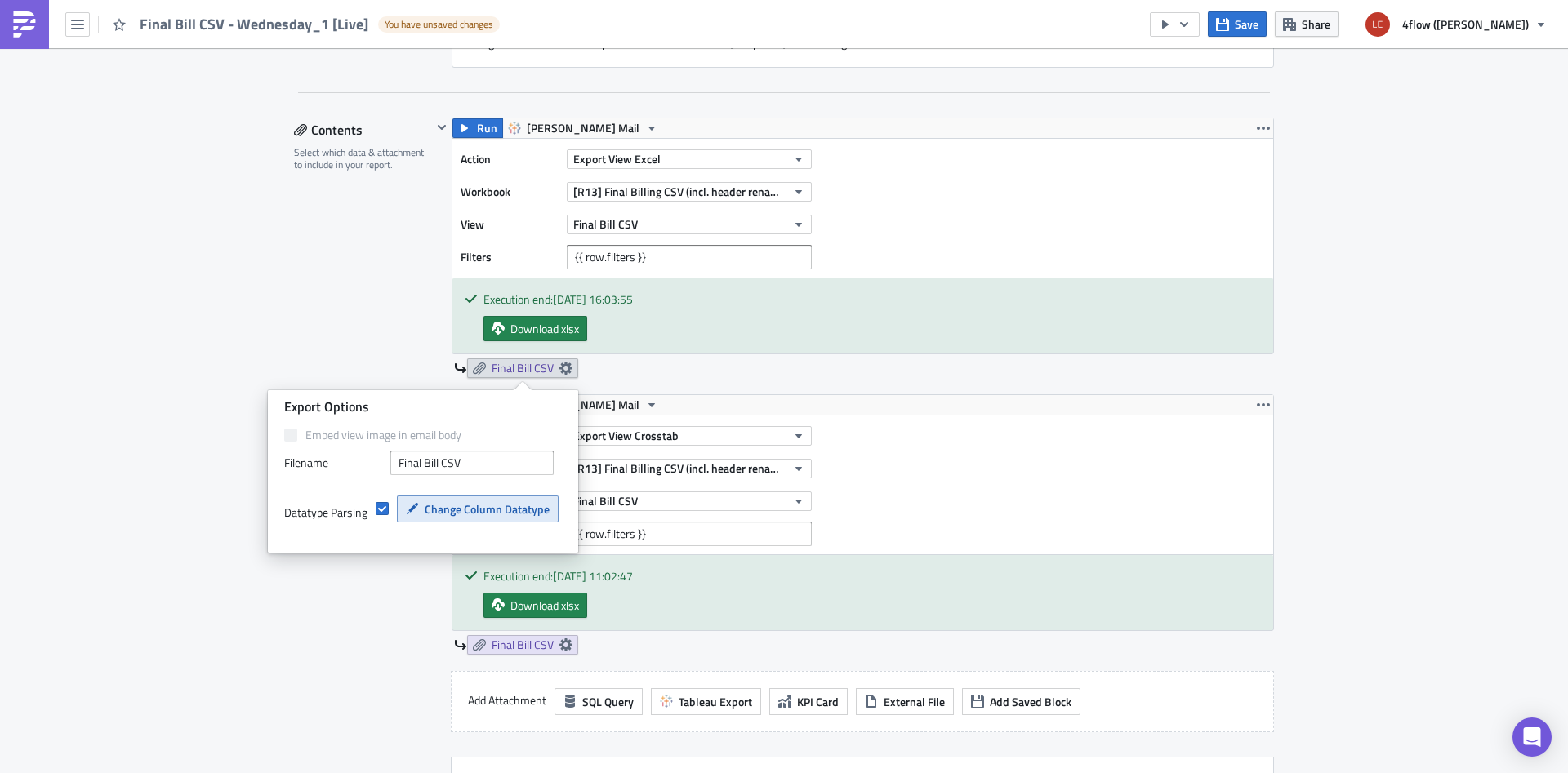
click at [474, 517] on span "Change Column Datatype" at bounding box center [487, 510] width 125 height 17
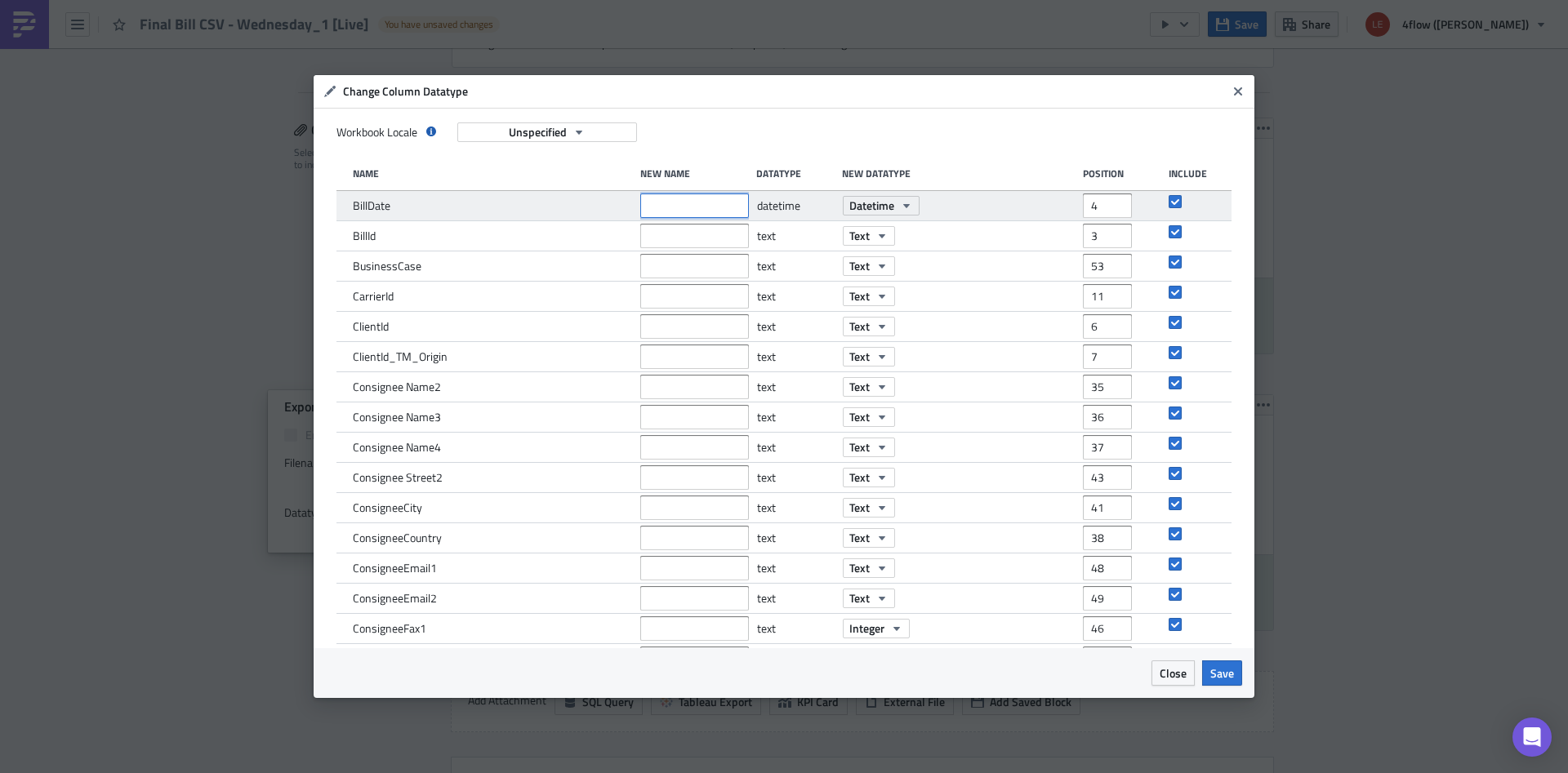
click at [687, 214] on input "text" at bounding box center [695, 206] width 108 height 24
click at [710, 211] on input "text" at bounding box center [695, 206] width 108 height 24
click at [1101, 208] on input "4" at bounding box center [1107, 206] width 49 height 24
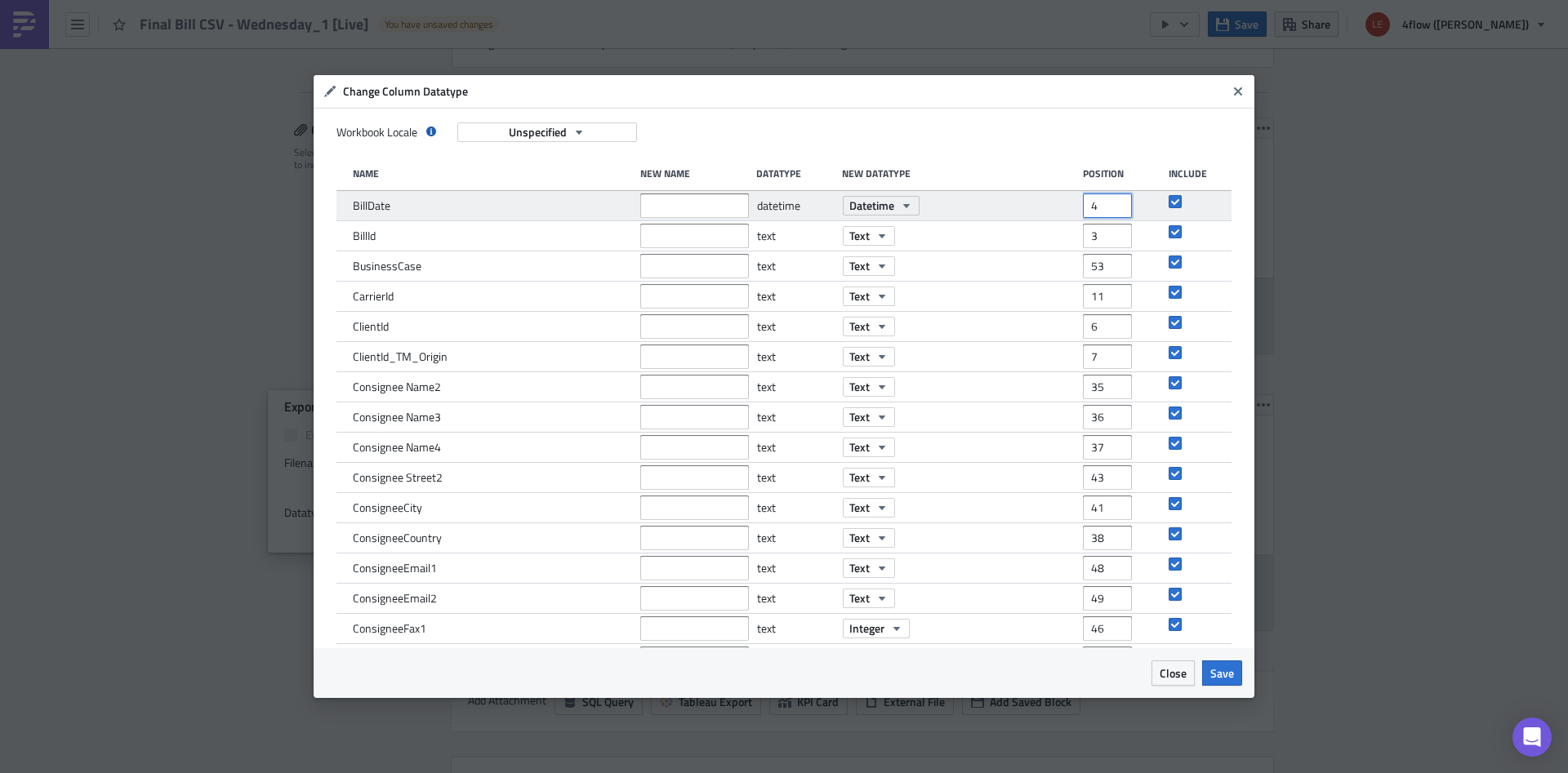
click at [1101, 208] on input "4" at bounding box center [1107, 206] width 49 height 24
click at [1100, 208] on input "4" at bounding box center [1107, 206] width 49 height 24
click at [657, 219] on div at bounding box center [695, 206] width 108 height 29
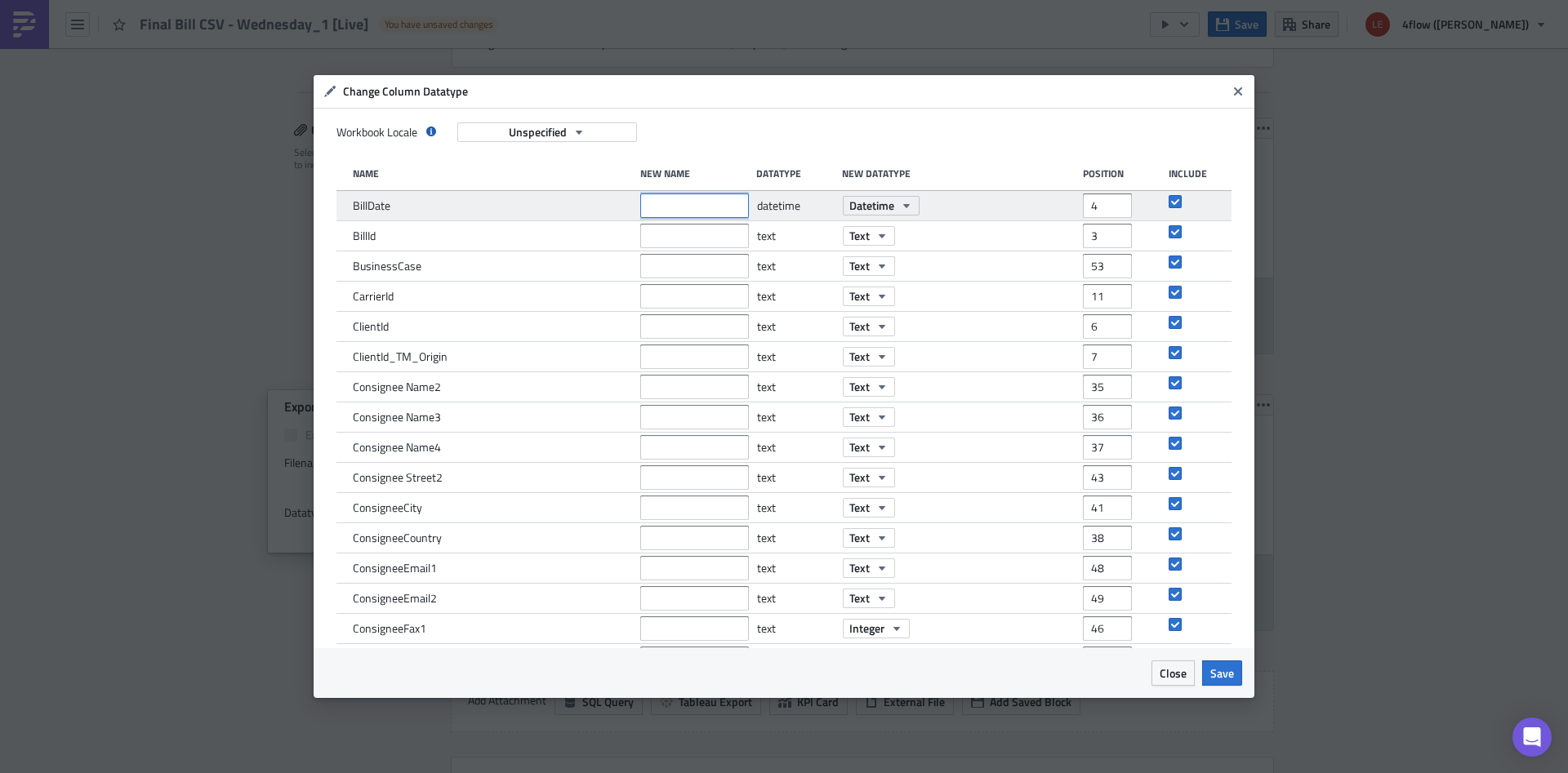
click at [659, 206] on input "text" at bounding box center [695, 206] width 108 height 24
click at [1243, 95] on icon "Close" at bounding box center [1237, 91] width 8 height 8
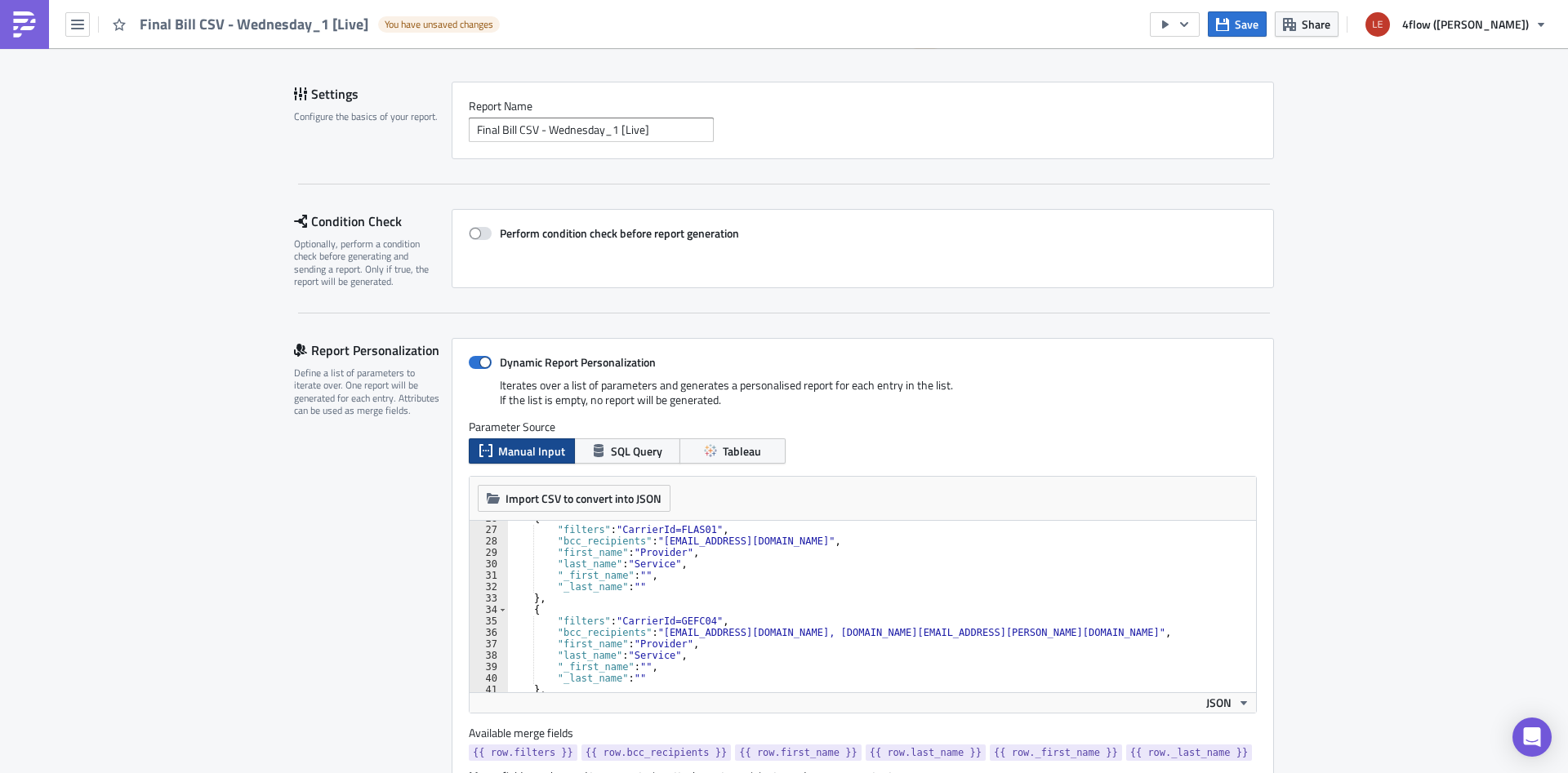
scroll to position [103, 0]
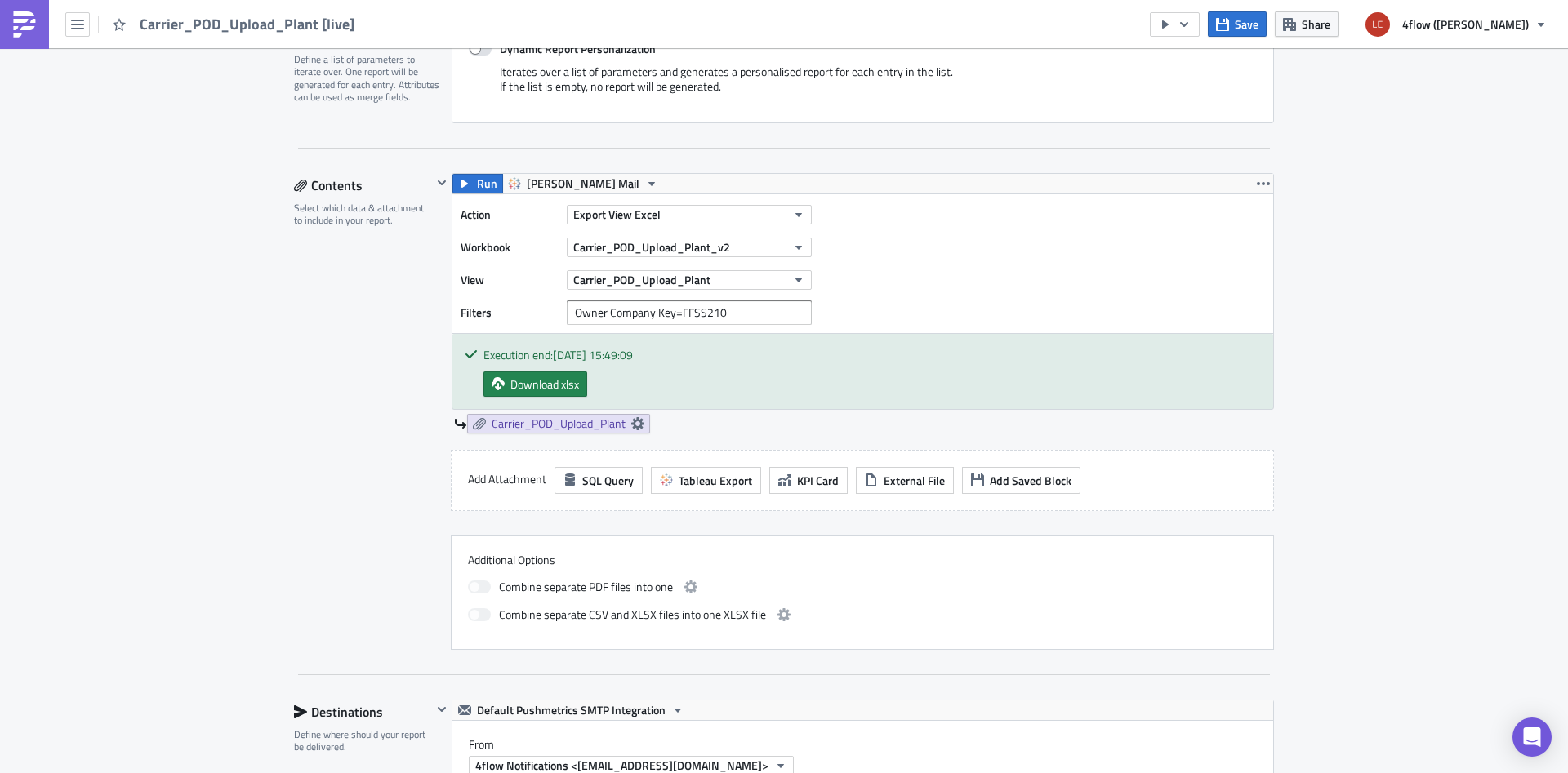
scroll to position [309, 0]
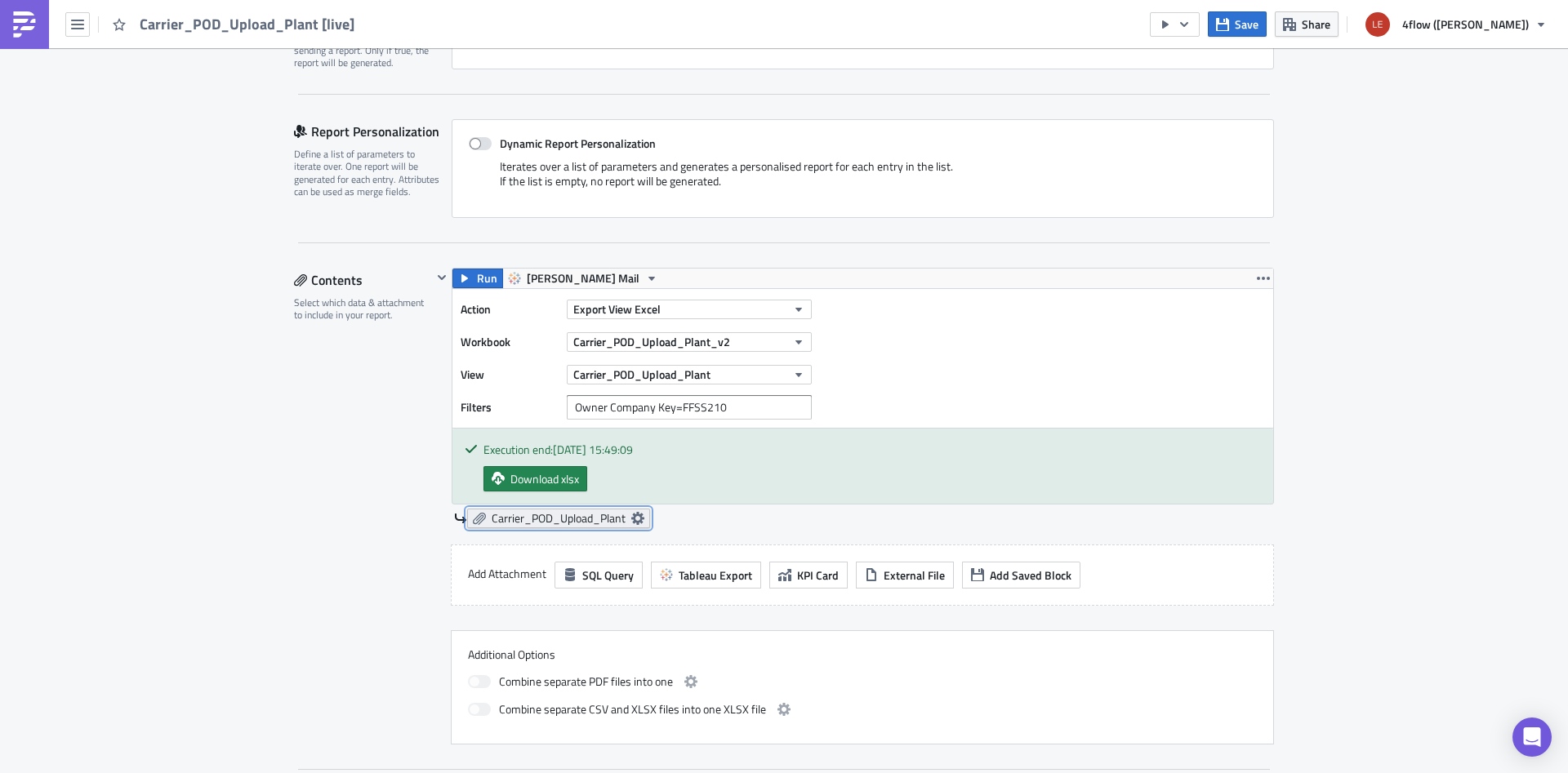
click at [642, 515] on icon at bounding box center [637, 518] width 13 height 13
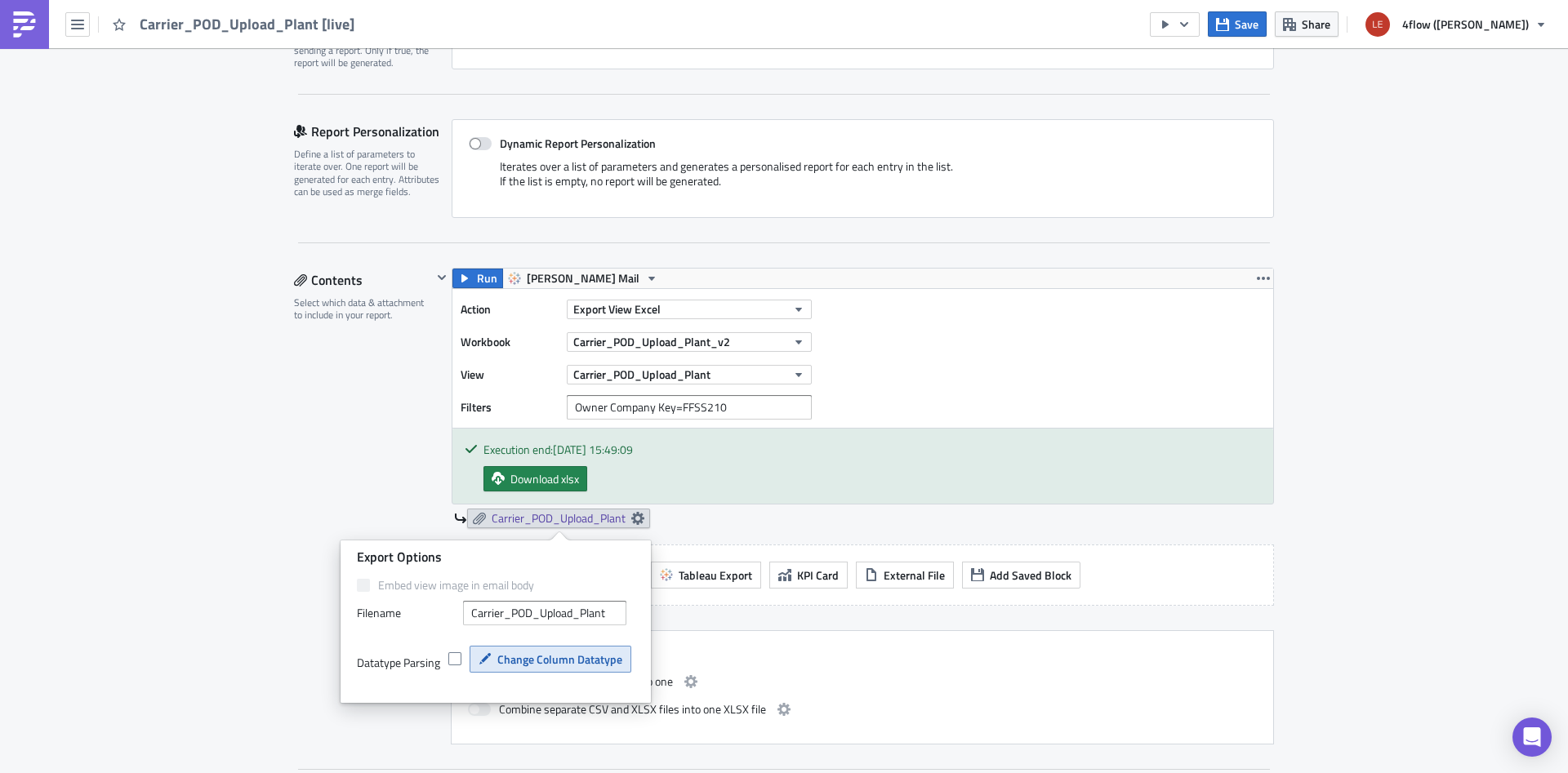
click at [570, 665] on span "Change Column Datatype" at bounding box center [560, 659] width 125 height 17
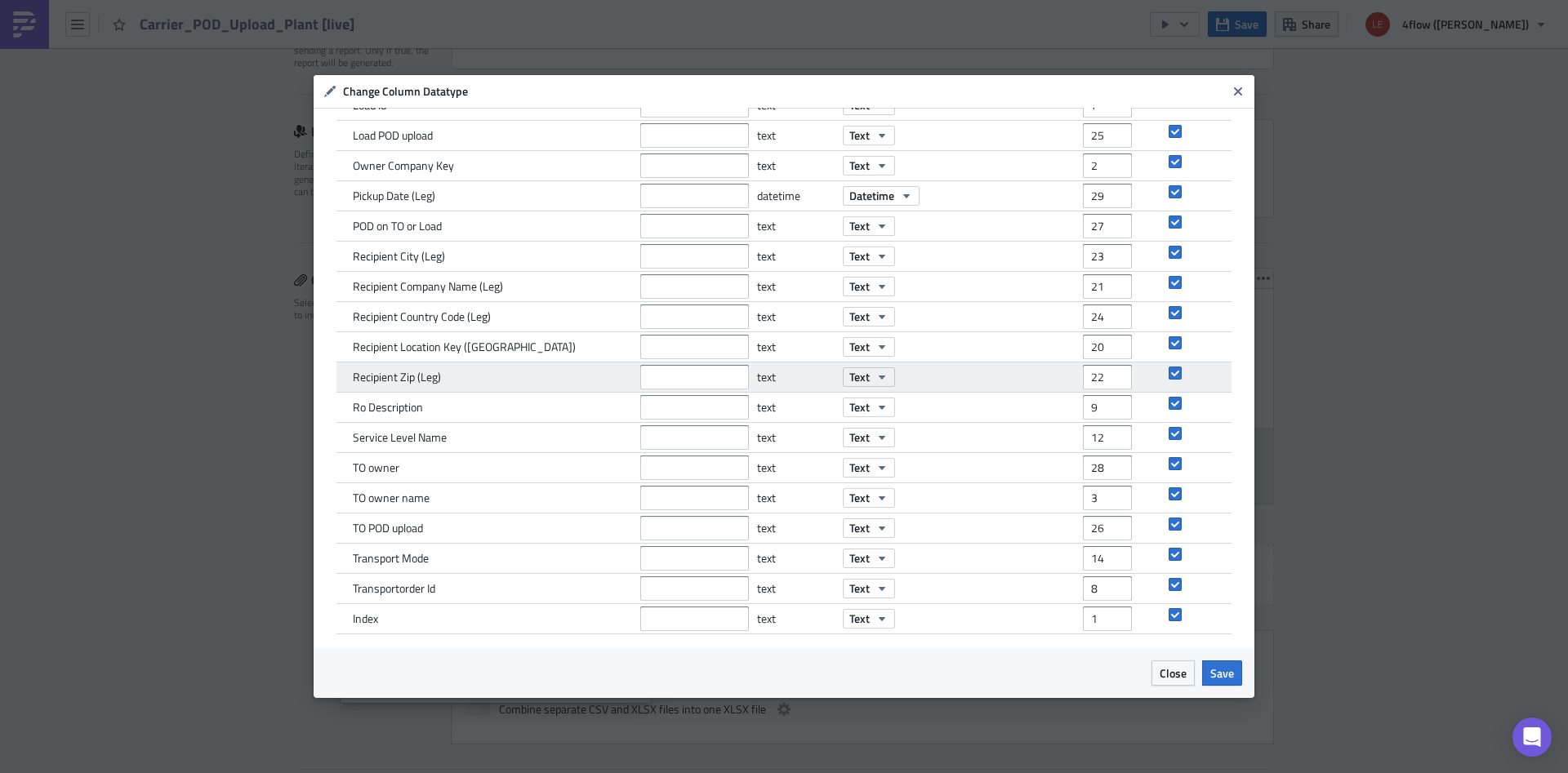
scroll to position [0, 0]
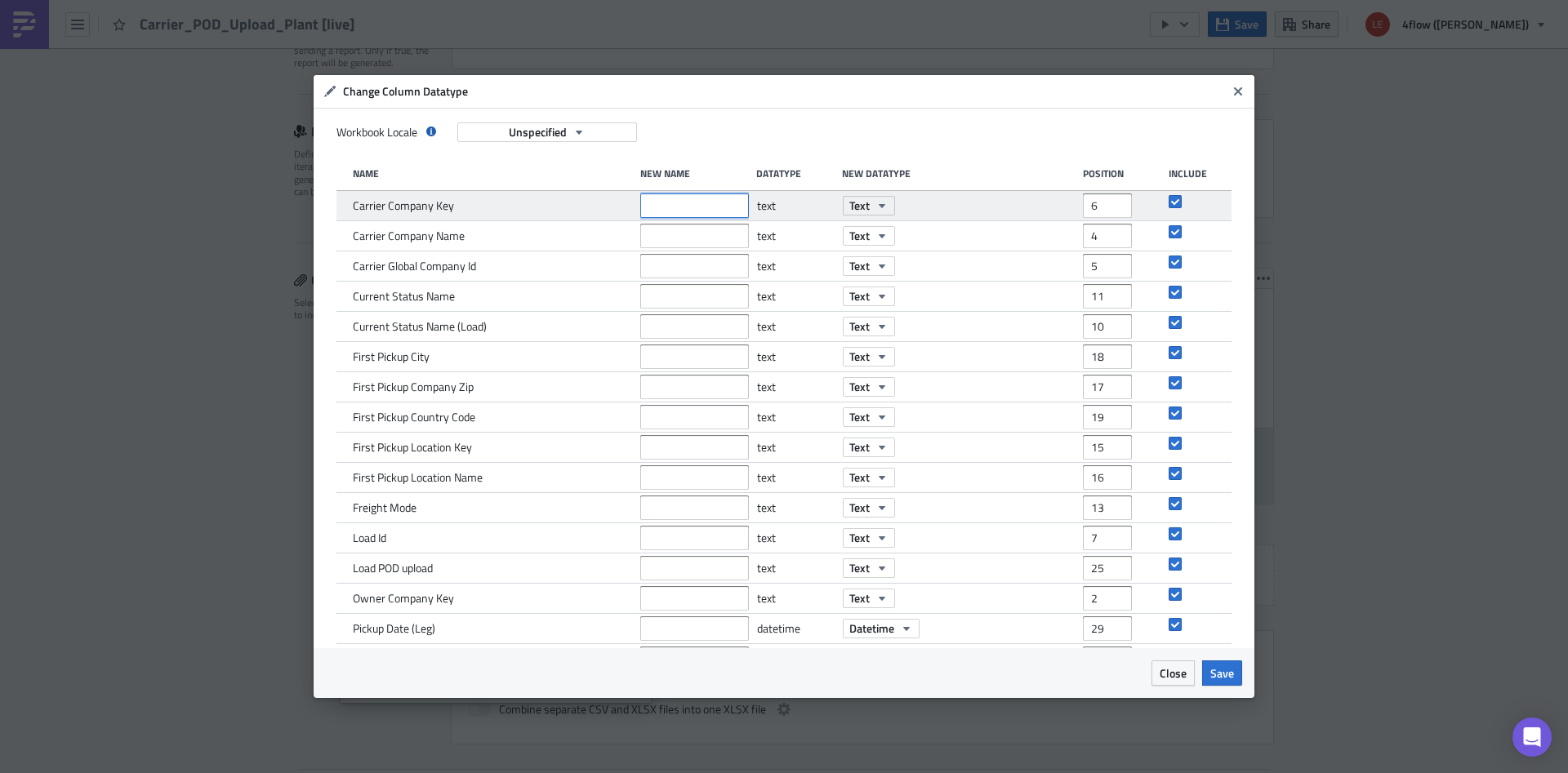
click at [704, 200] on input "text" at bounding box center [695, 206] width 108 height 24
click at [1090, 203] on input "6" at bounding box center [1107, 206] width 49 height 24
click at [740, 215] on input "text" at bounding box center [695, 206] width 108 height 24
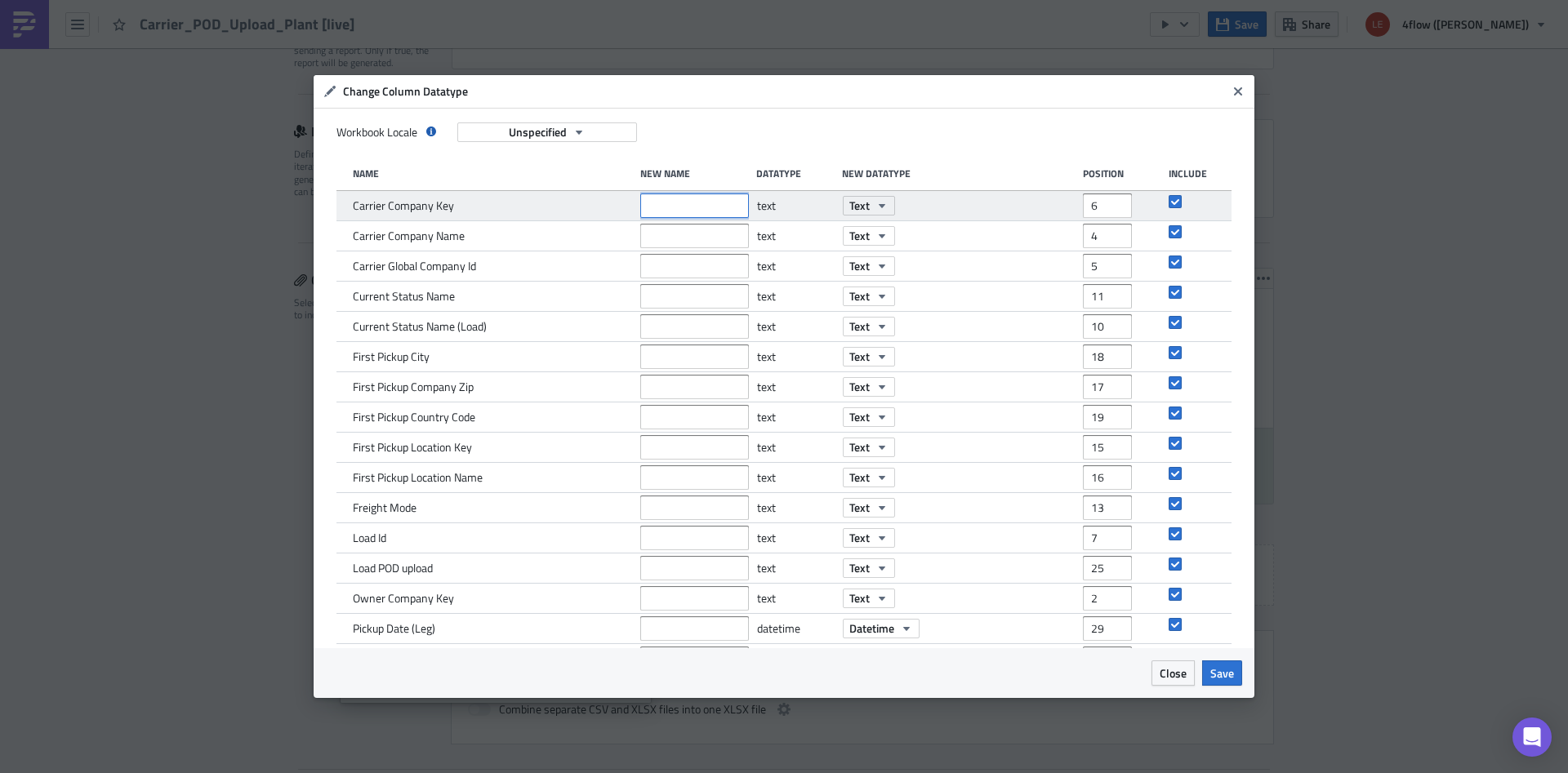
click at [682, 203] on input "text" at bounding box center [695, 206] width 108 height 24
type input "11"
type input "10"
type input "18"
type input "17"
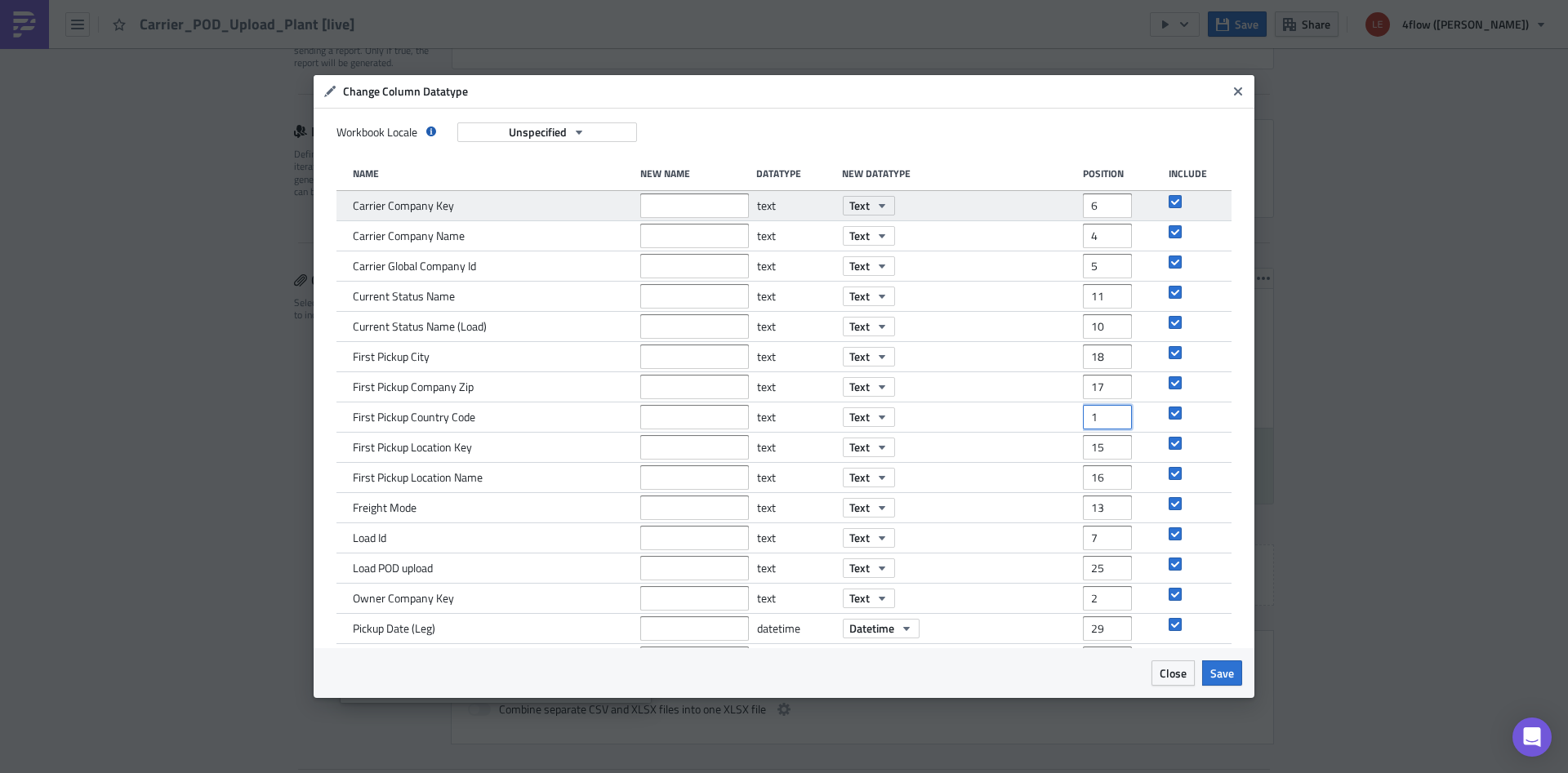
type input "19"
type input "15"
type input "16"
type input "13"
type input "25"
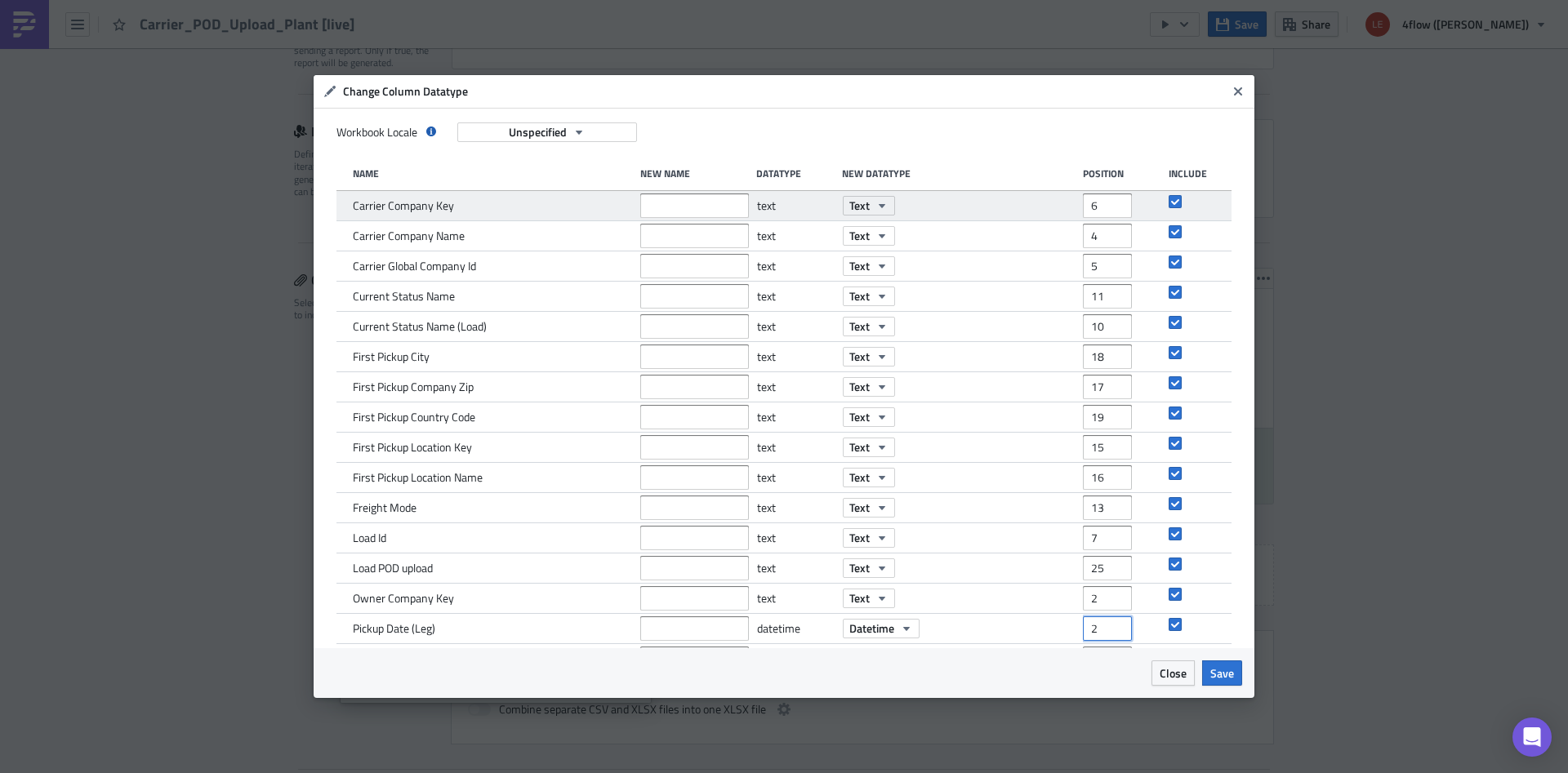
type input "29"
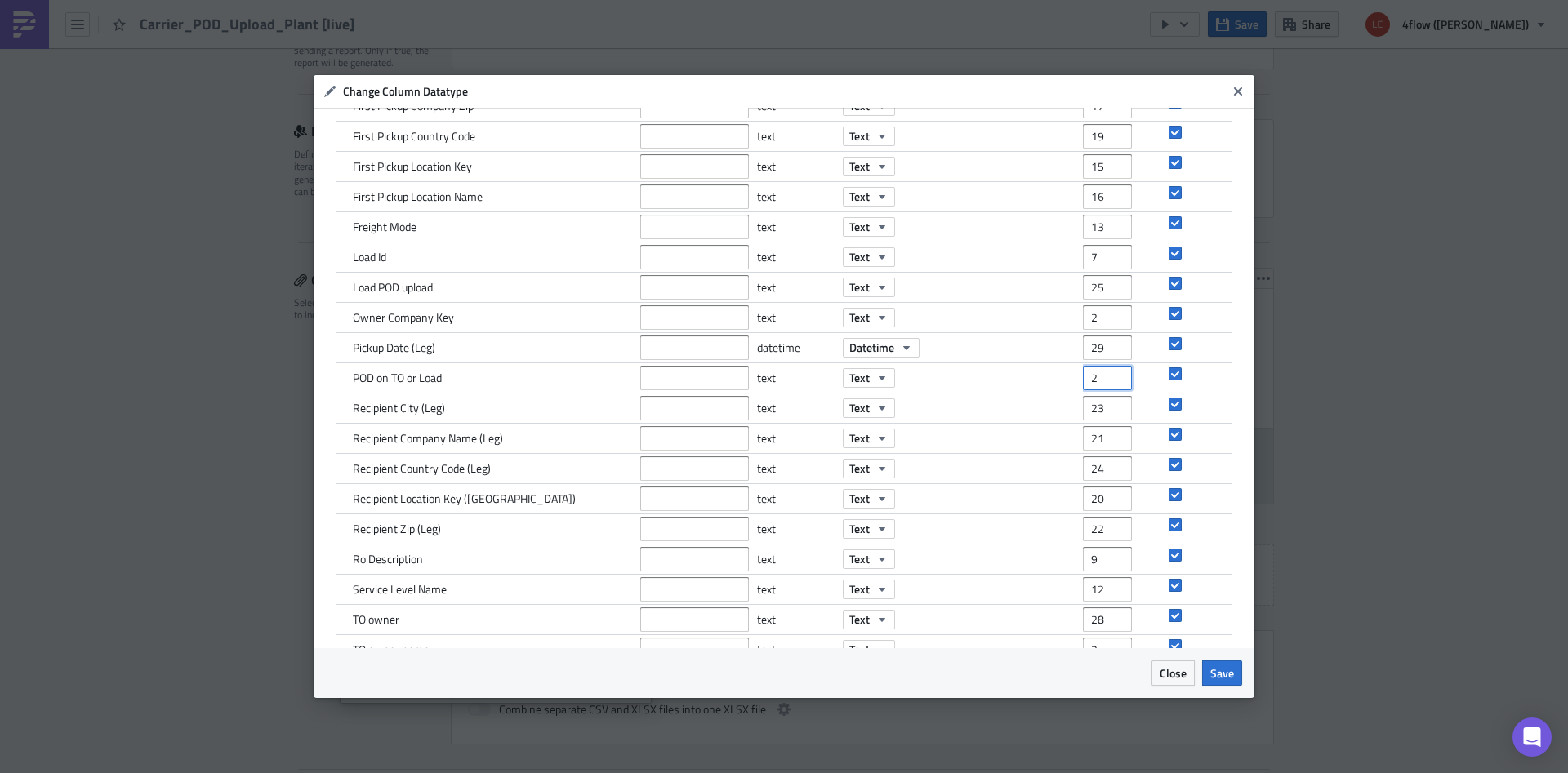
type input "27"
type input "23"
type input "21"
type input "24"
type input "20"
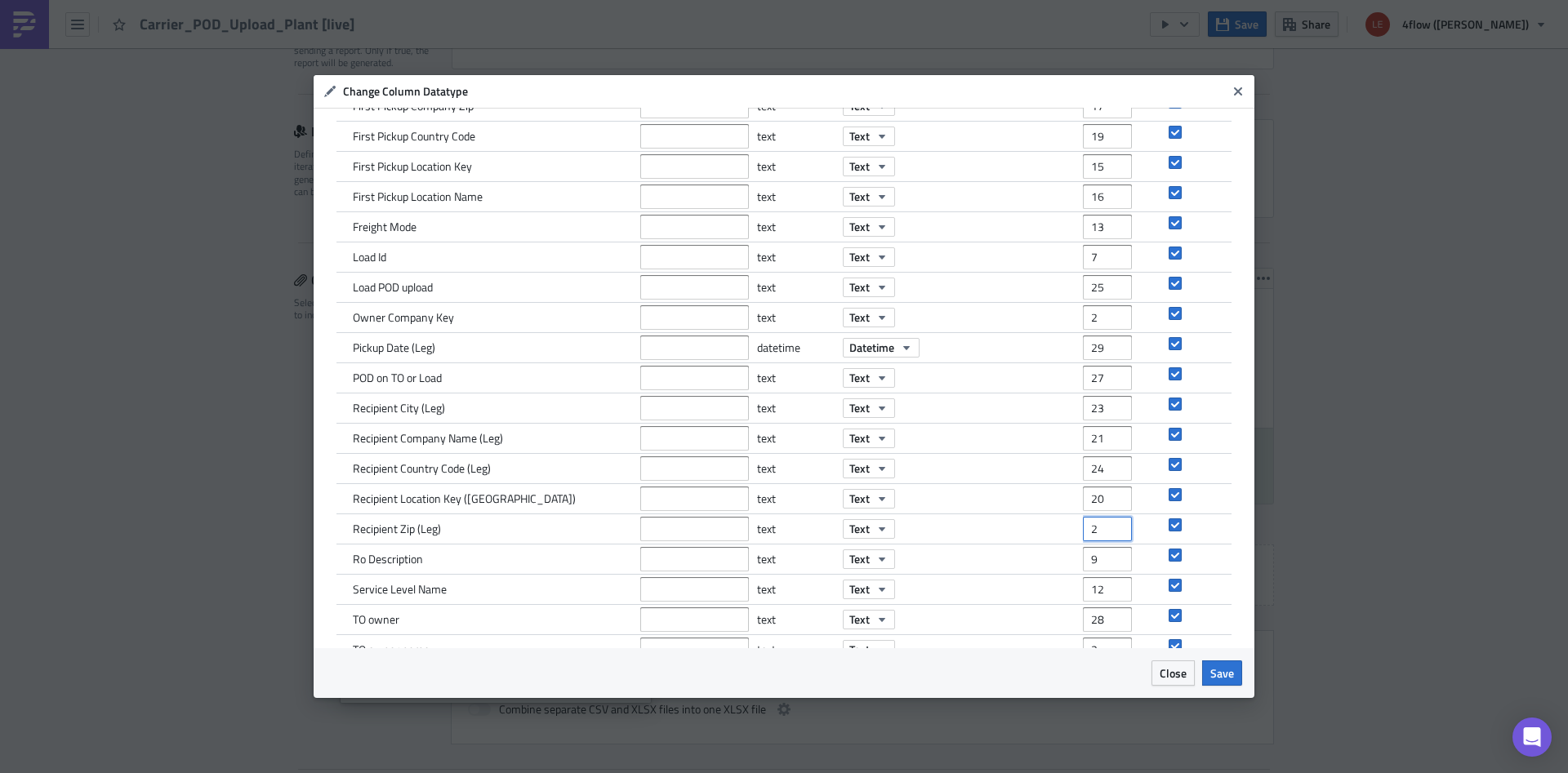
type input "22"
type input "12"
type input "28"
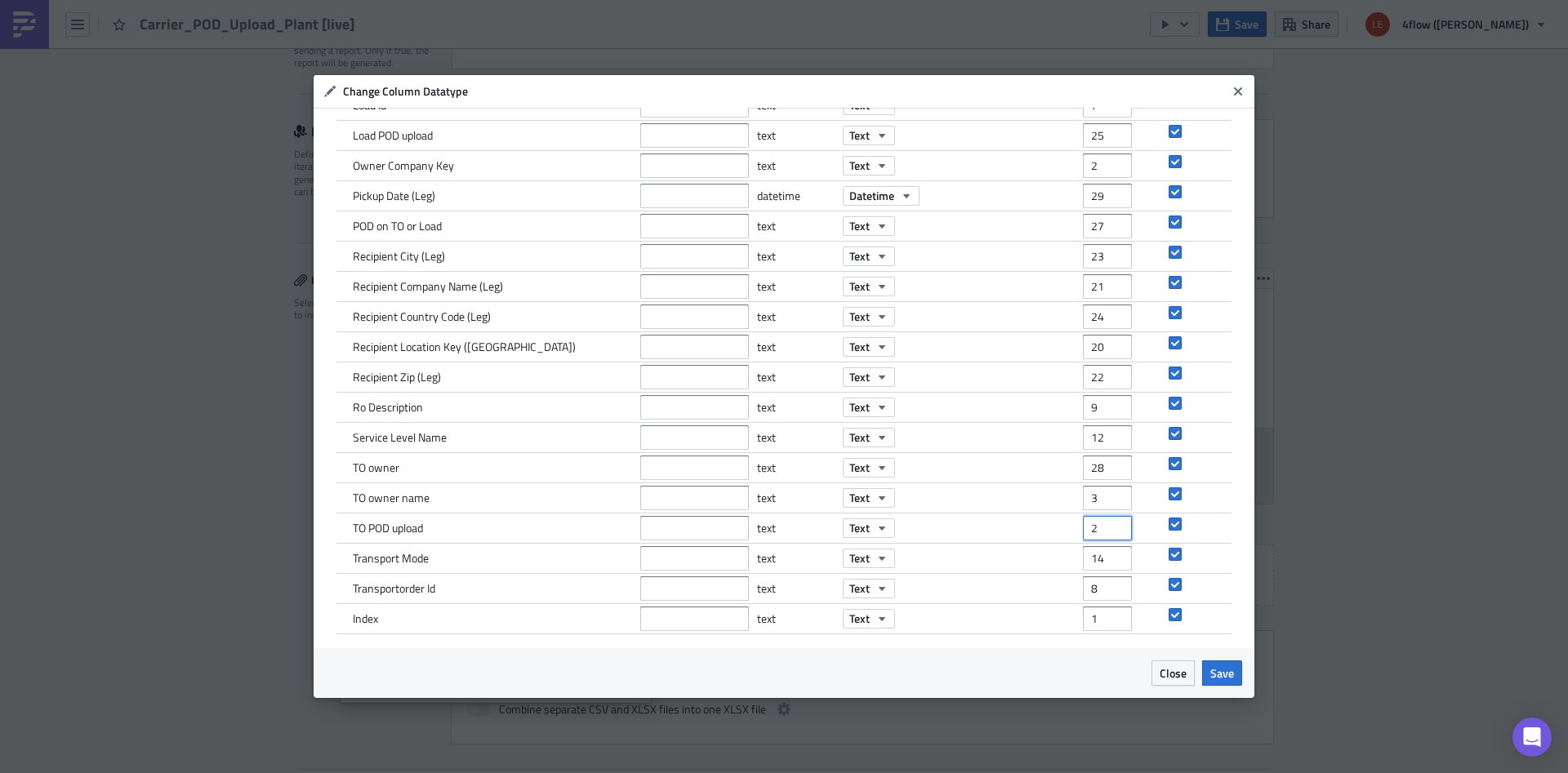
type input "26"
type input "14"
click at [1222, 677] on span "Save" at bounding box center [1223, 673] width 24 height 17
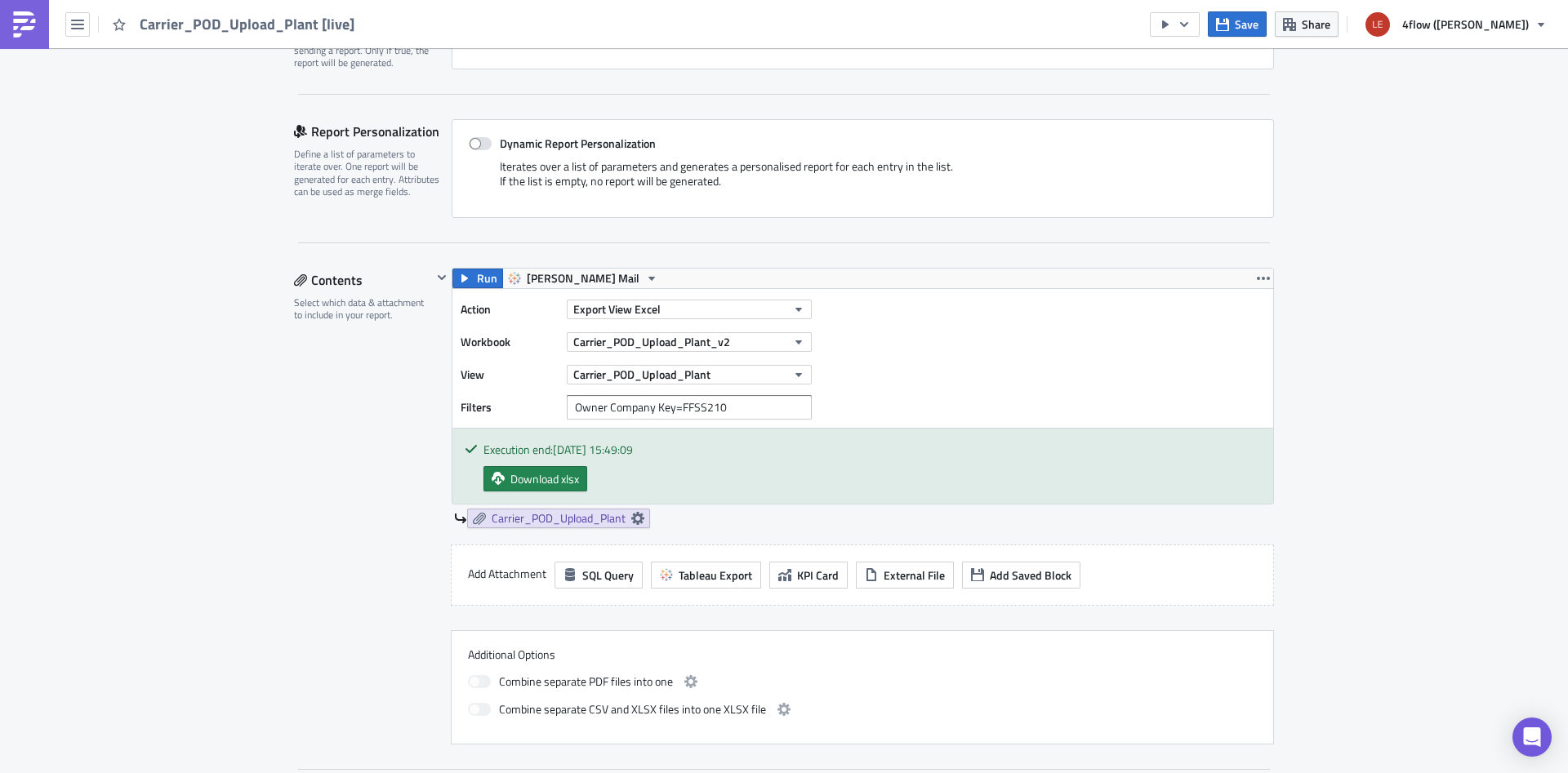
click at [1425, 505] on div "Edit " Carrier_POD_Upload_Plant [live] " Settings Configure the basics of your …" at bounding box center [784, 777] width 1568 height 2076
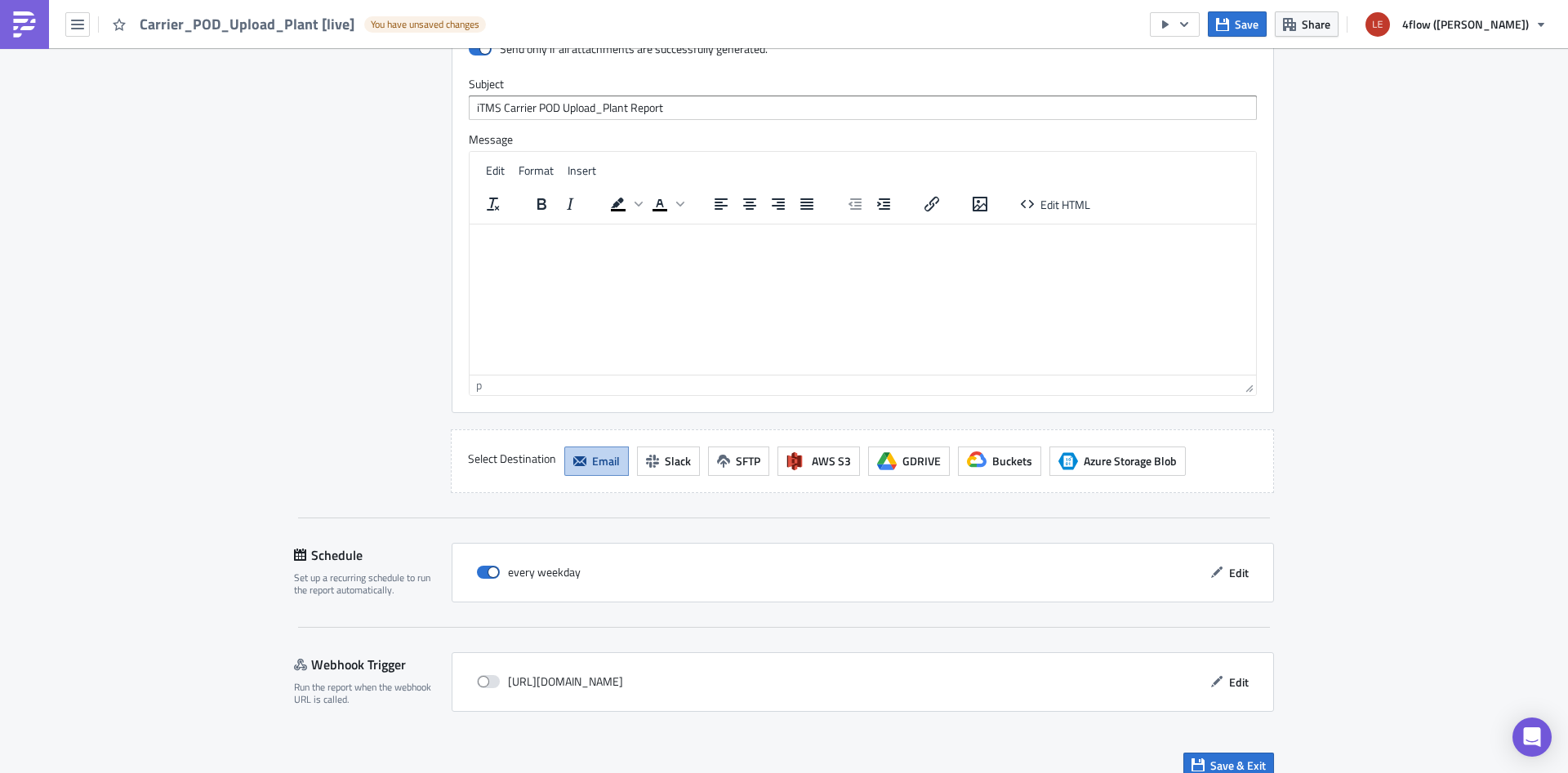
scroll to position [1349, 0]
